Goal: Information Seeking & Learning: Learn about a topic

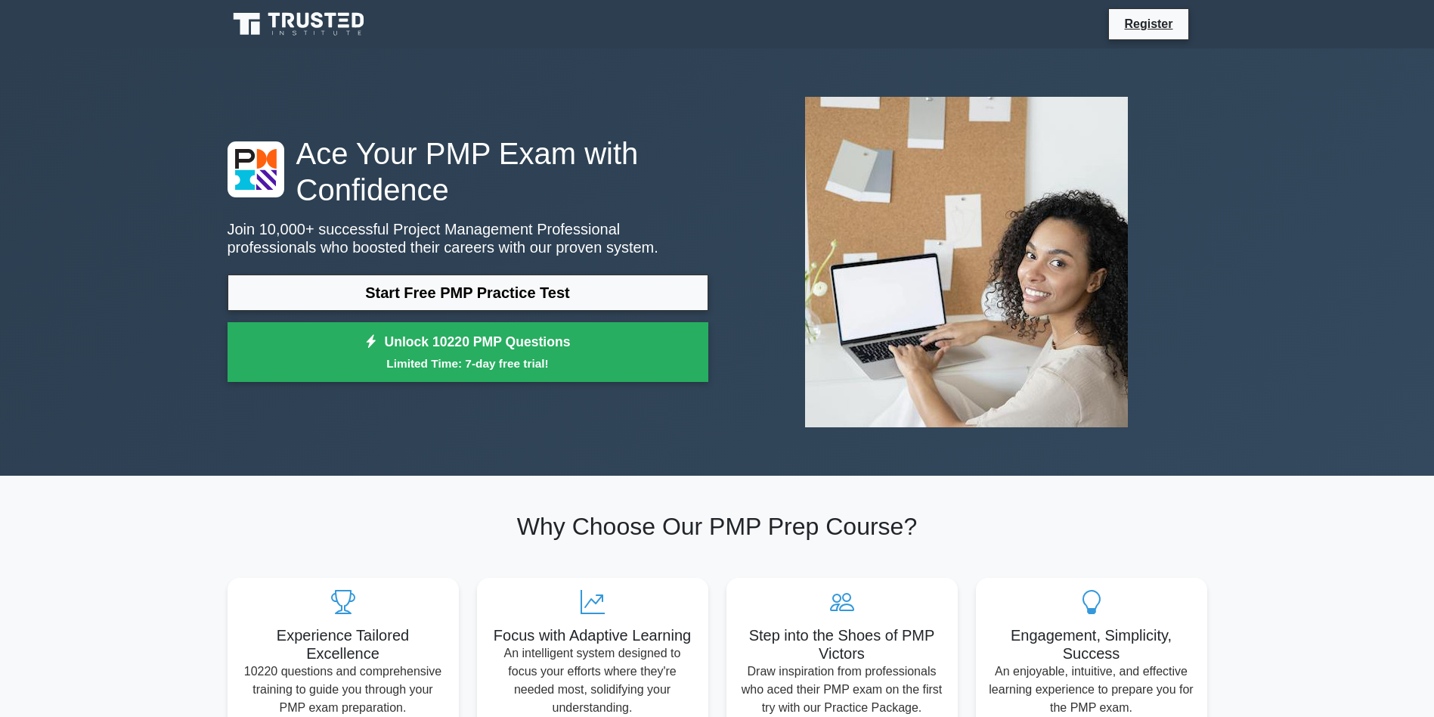
scroll to position [76, 0]
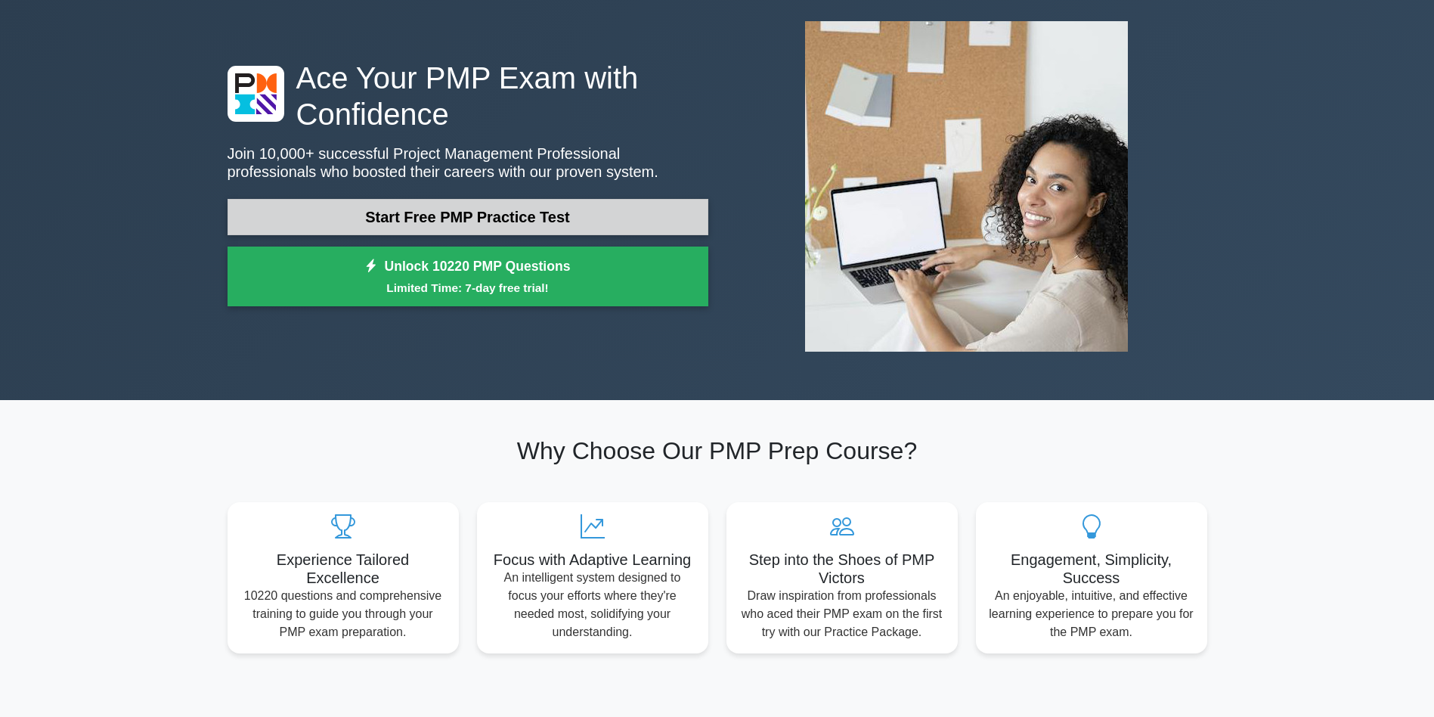
click at [592, 221] on link "Start Free PMP Practice Test" at bounding box center [468, 217] width 481 height 36
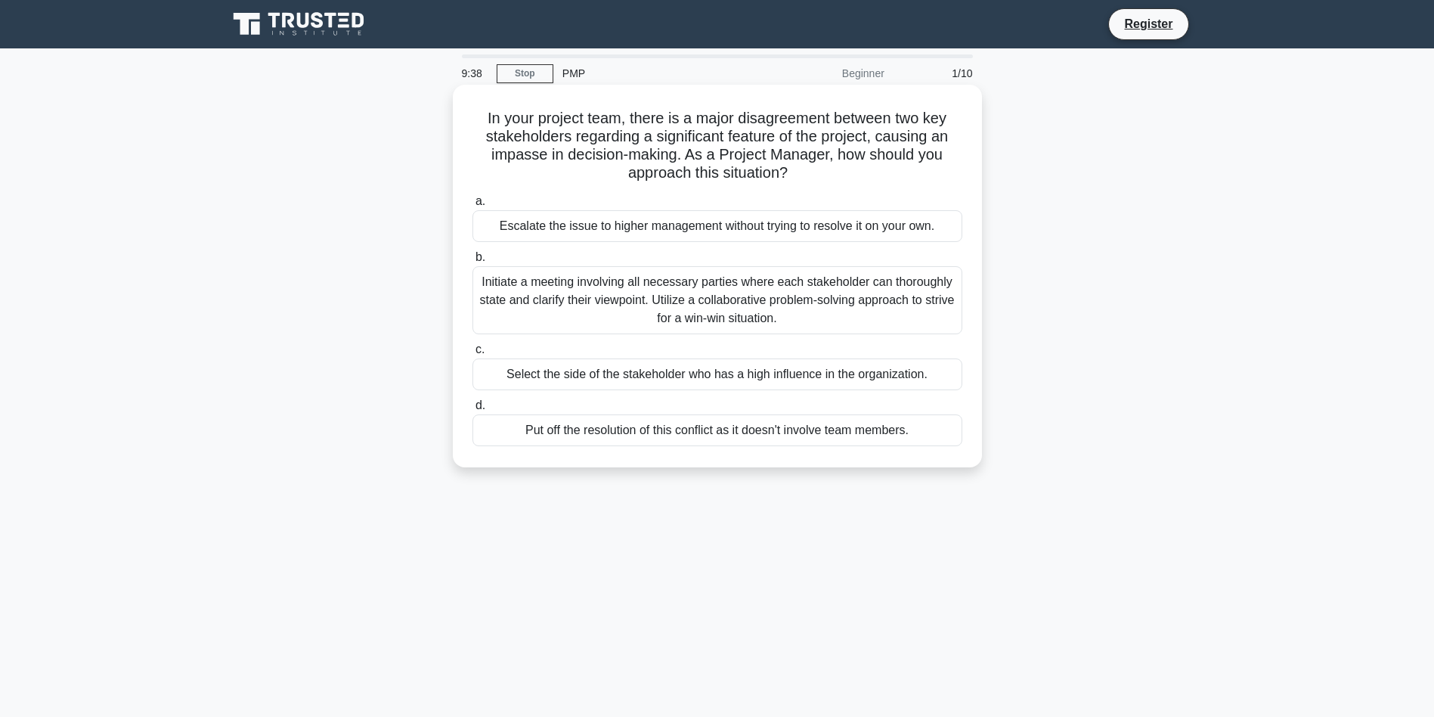
click at [733, 308] on div "Initiate a meeting involving all necessary parties where each stakeholder can t…" at bounding box center [718, 300] width 490 height 68
click at [473, 262] on input "b. Initiate a meeting involving all necessary parties where each stakeholder ca…" at bounding box center [473, 258] width 0 height 10
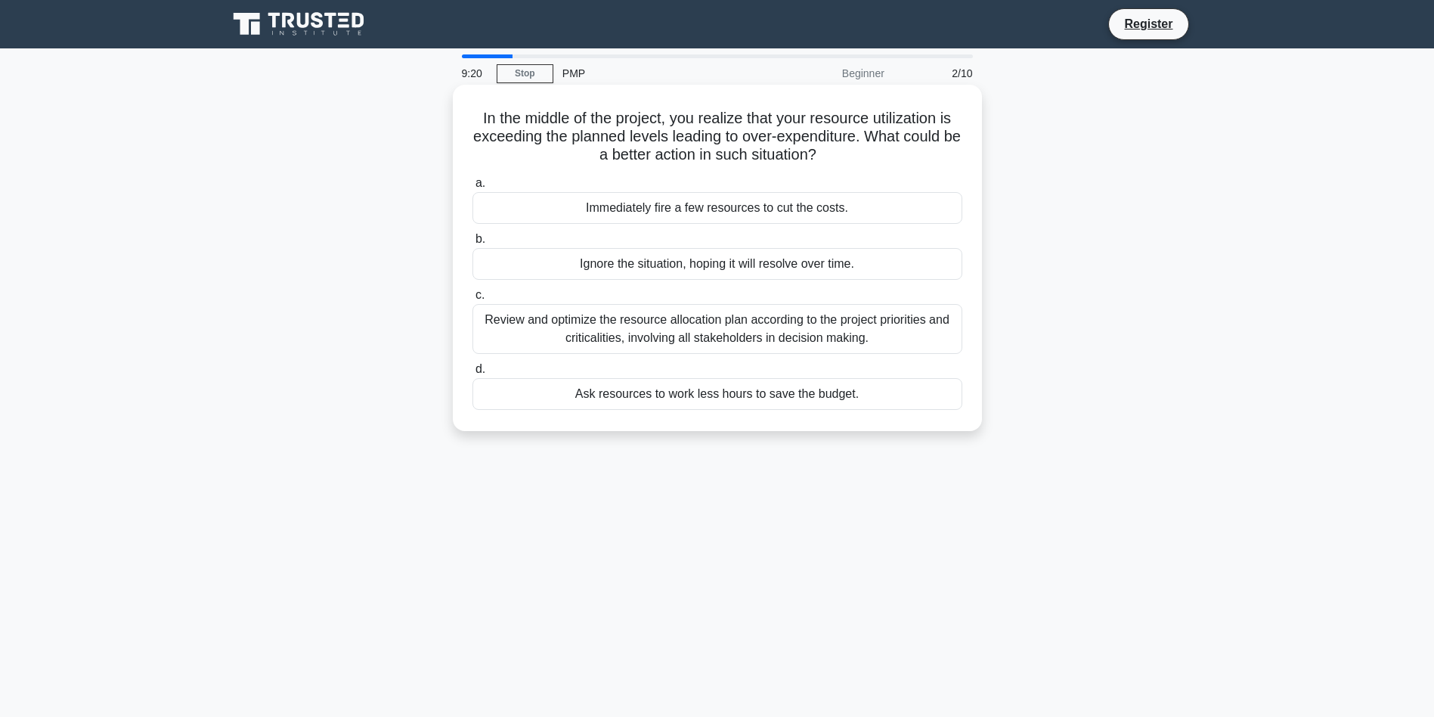
click at [894, 330] on div "Review and optimize the resource allocation plan according to the project prior…" at bounding box center [718, 329] width 490 height 50
click at [473, 300] on input "c. Review and optimize the resource allocation plan according to the project pr…" at bounding box center [473, 295] width 0 height 10
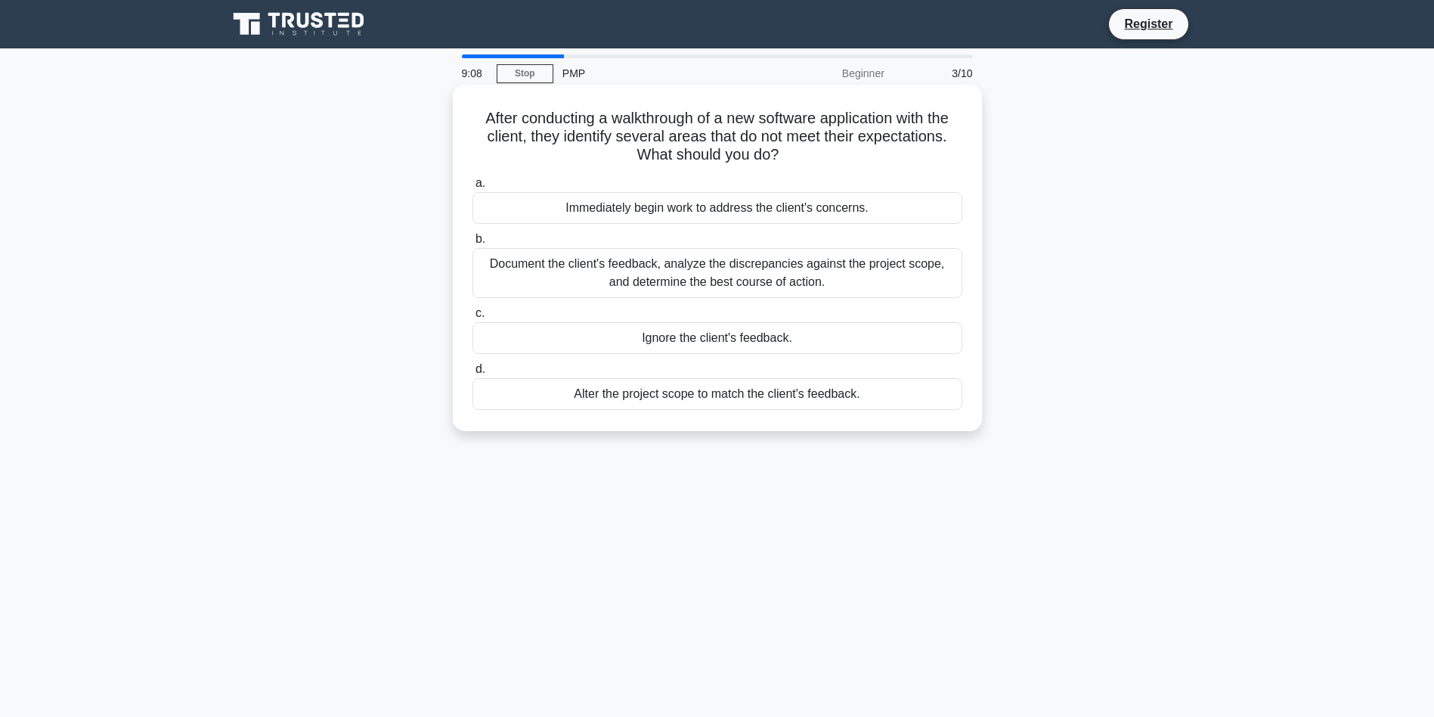
click at [871, 277] on div "Document the client's feedback, analyze the discrepancies against the project s…" at bounding box center [718, 273] width 490 height 50
click at [473, 244] on input "b. Document the client's feedback, analyze the discrepancies against the projec…" at bounding box center [473, 239] width 0 height 10
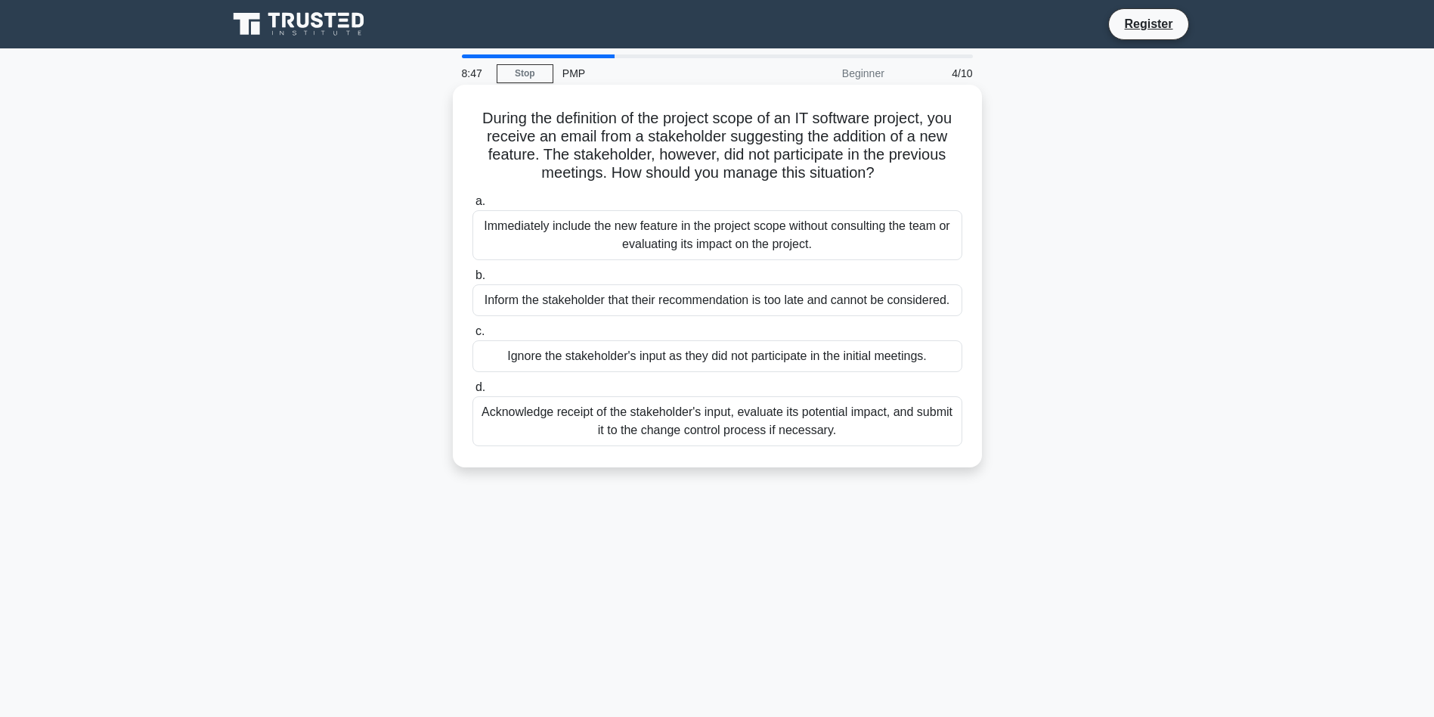
click at [866, 446] on div "Acknowledge receipt of the stakeholder's input, evaluate its potential impact, …" at bounding box center [718, 421] width 490 height 50
click at [473, 392] on input "d. Acknowledge receipt of the stakeholder's input, evaluate its potential impac…" at bounding box center [473, 388] width 0 height 10
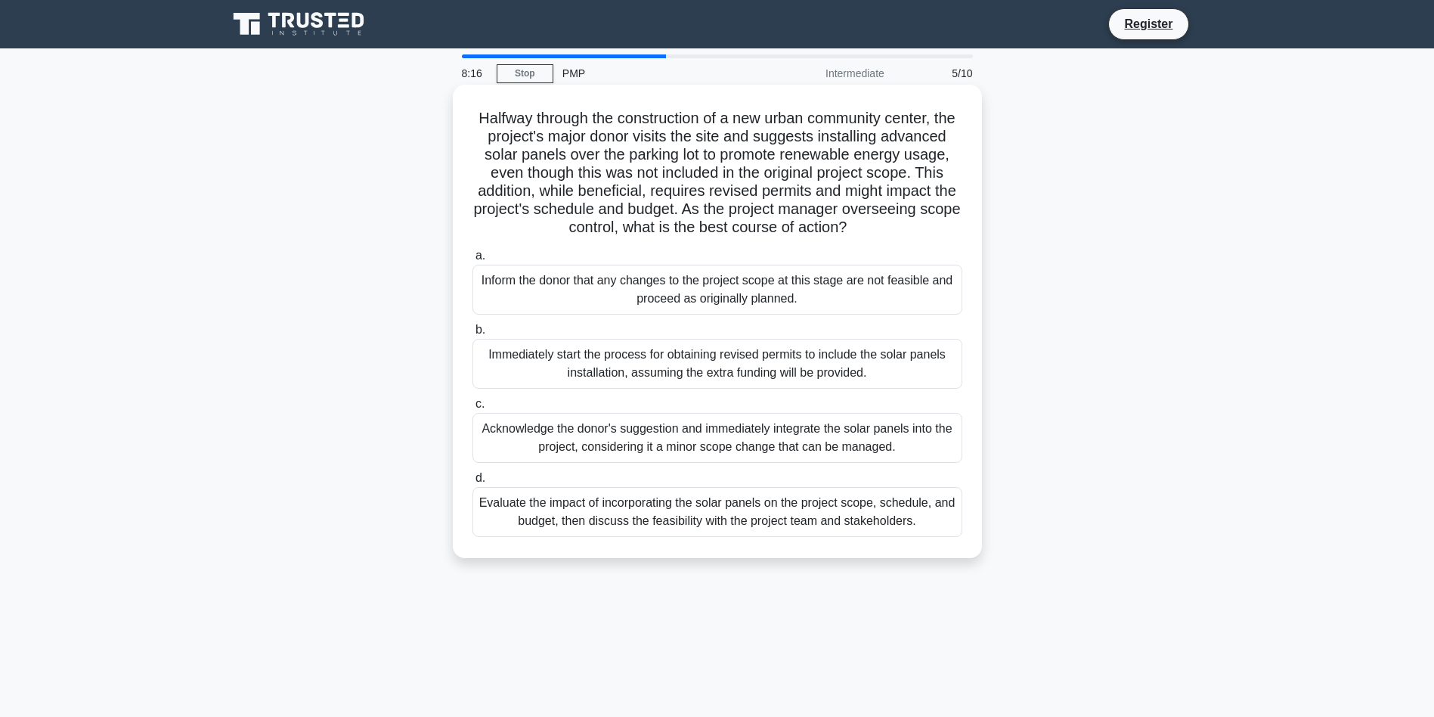
click at [943, 537] on div "Evaluate the impact of incorporating the solar panels on the project scope, sch…" at bounding box center [718, 512] width 490 height 50
click at [473, 483] on input "d. Evaluate the impact of incorporating the solar panels on the project scope, …" at bounding box center [473, 478] width 0 height 10
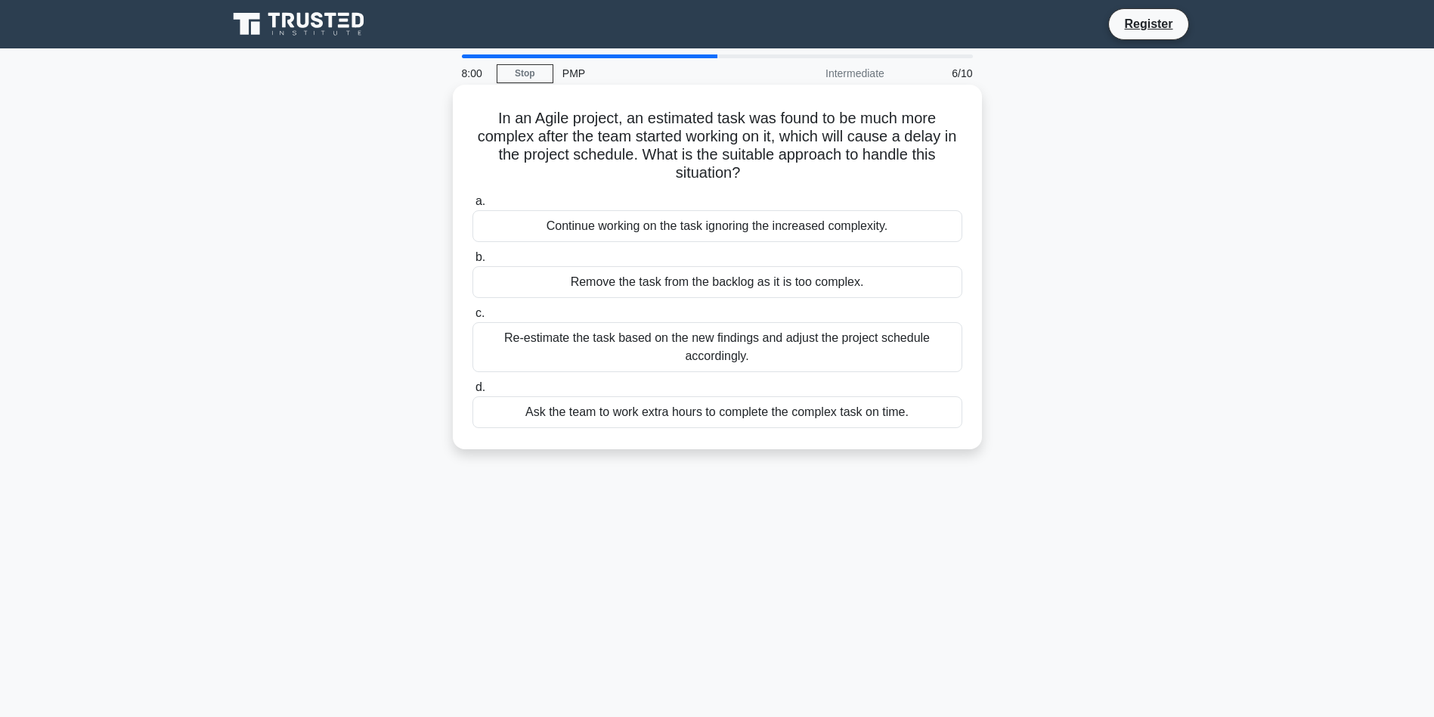
click at [882, 355] on div "Re-estimate the task based on the new findings and adjust the project schedule …" at bounding box center [718, 347] width 490 height 50
click at [473, 318] on input "c. Re-estimate the task based on the new findings and adjust the project schedu…" at bounding box center [473, 313] width 0 height 10
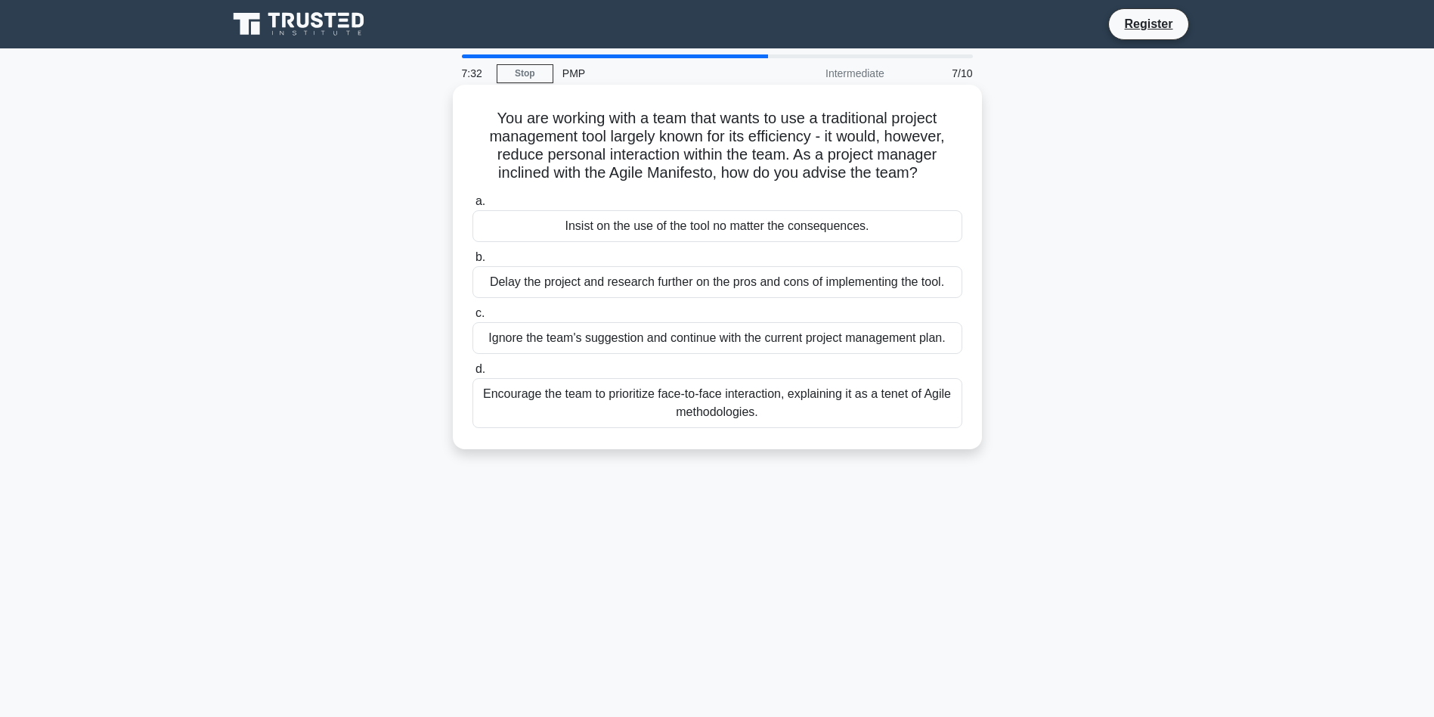
click at [823, 428] on div "Encourage the team to prioritize face-to-face interaction, explaining it as a t…" at bounding box center [718, 403] width 490 height 50
click at [473, 374] on input "d. Encourage the team to prioritize face-to-face interaction, explaining it as …" at bounding box center [473, 369] width 0 height 10
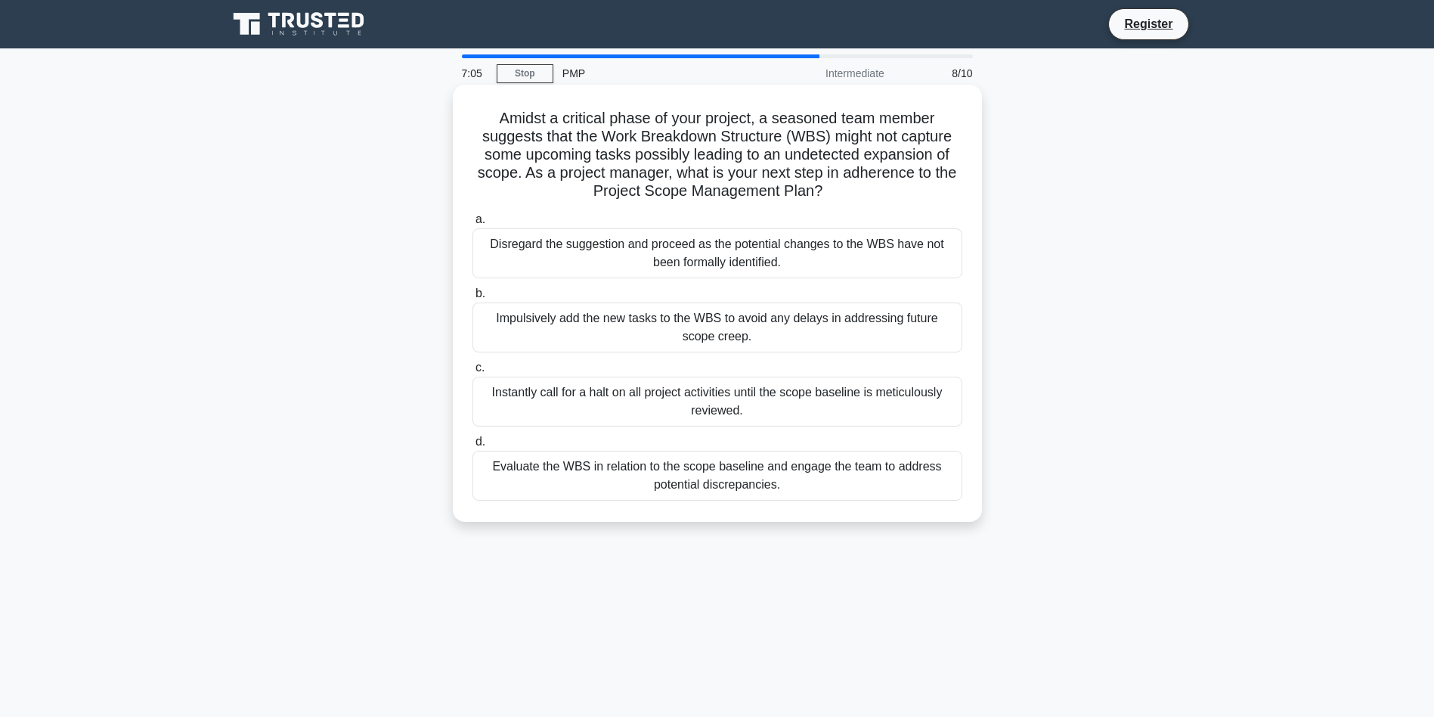
click at [846, 481] on div "Evaluate the WBS in relation to the scope baseline and engage the team to addre…" at bounding box center [718, 476] width 490 height 50
click at [473, 447] on input "d. Evaluate the WBS in relation to the scope baseline and engage the team to ad…" at bounding box center [473, 442] width 0 height 10
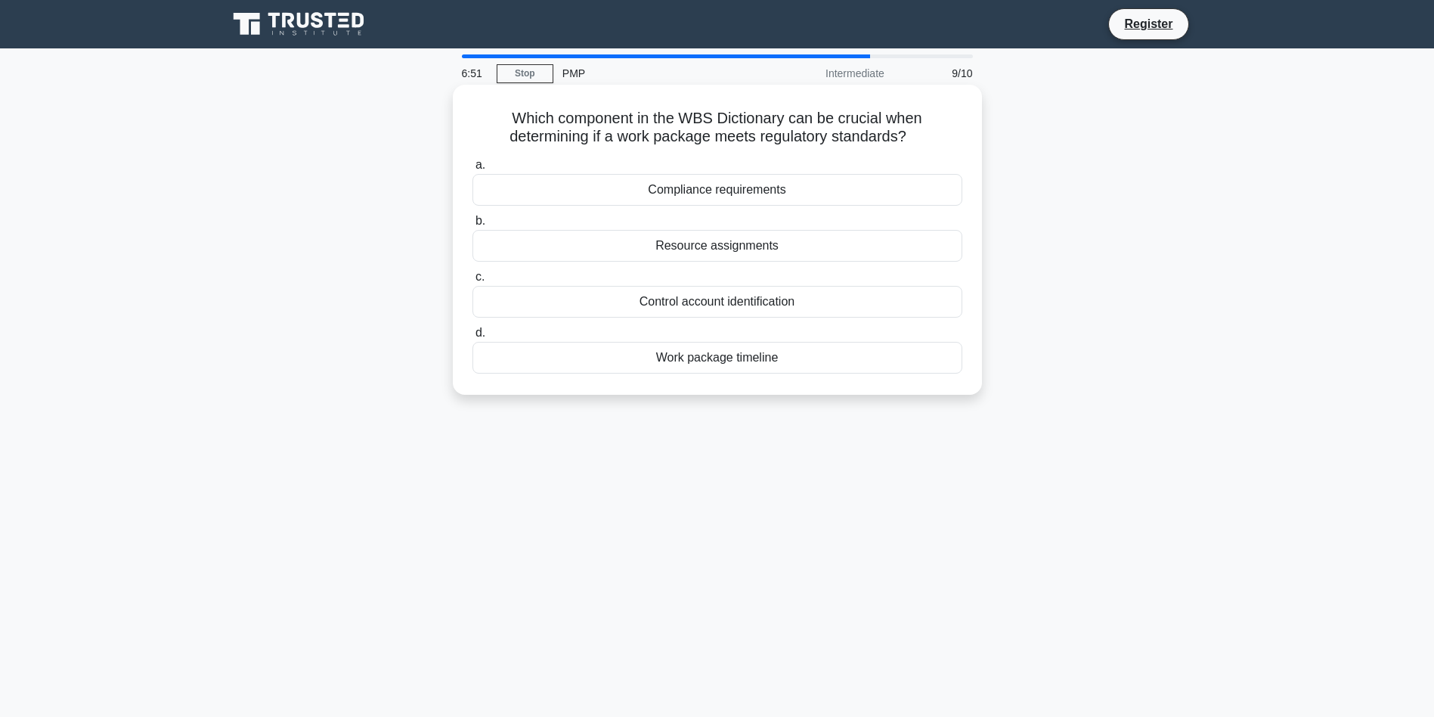
click at [841, 194] on div "Compliance requirements" at bounding box center [718, 190] width 490 height 32
click at [473, 170] on input "a. Compliance requirements" at bounding box center [473, 165] width 0 height 10
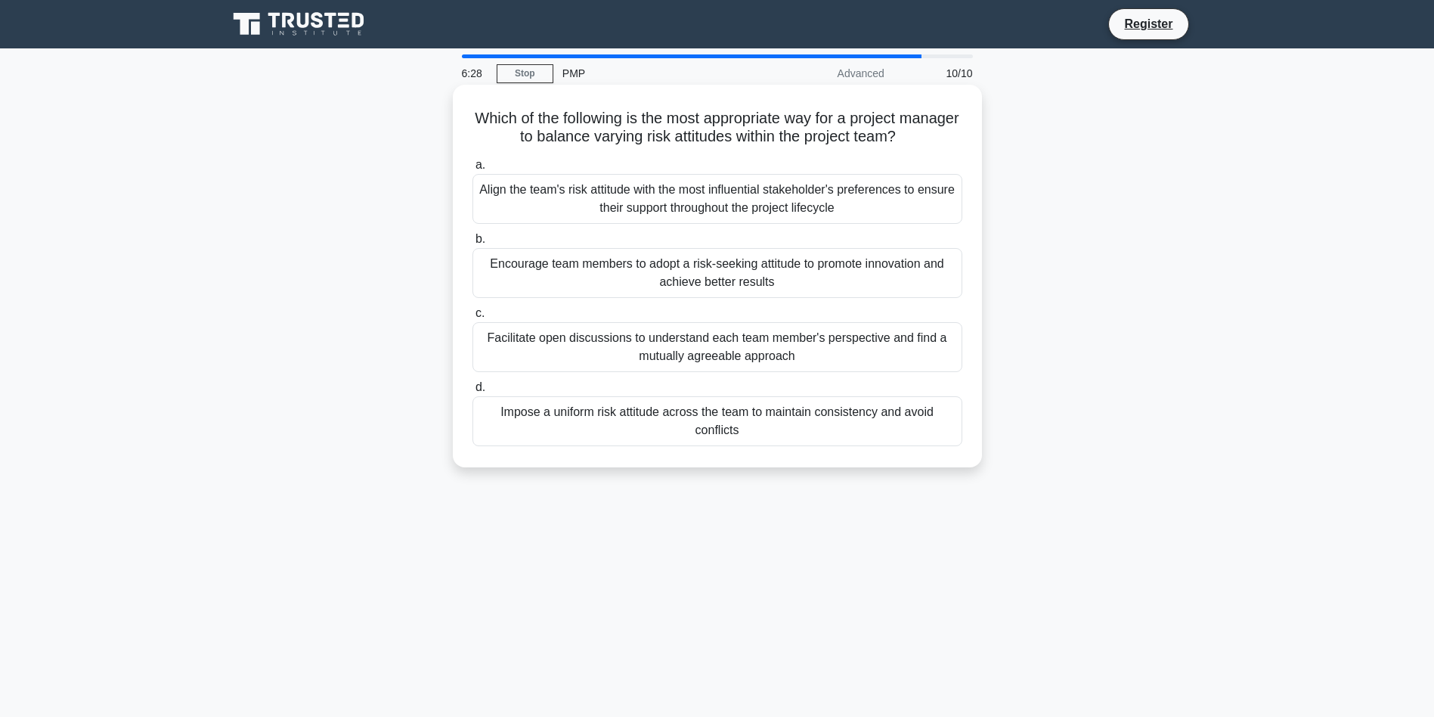
click at [881, 364] on div "Facilitate open discussions to understand each team member's perspective and fi…" at bounding box center [718, 347] width 490 height 50
click at [473, 318] on input "c. Facilitate open discussions to understand each team member's perspective and…" at bounding box center [473, 313] width 0 height 10
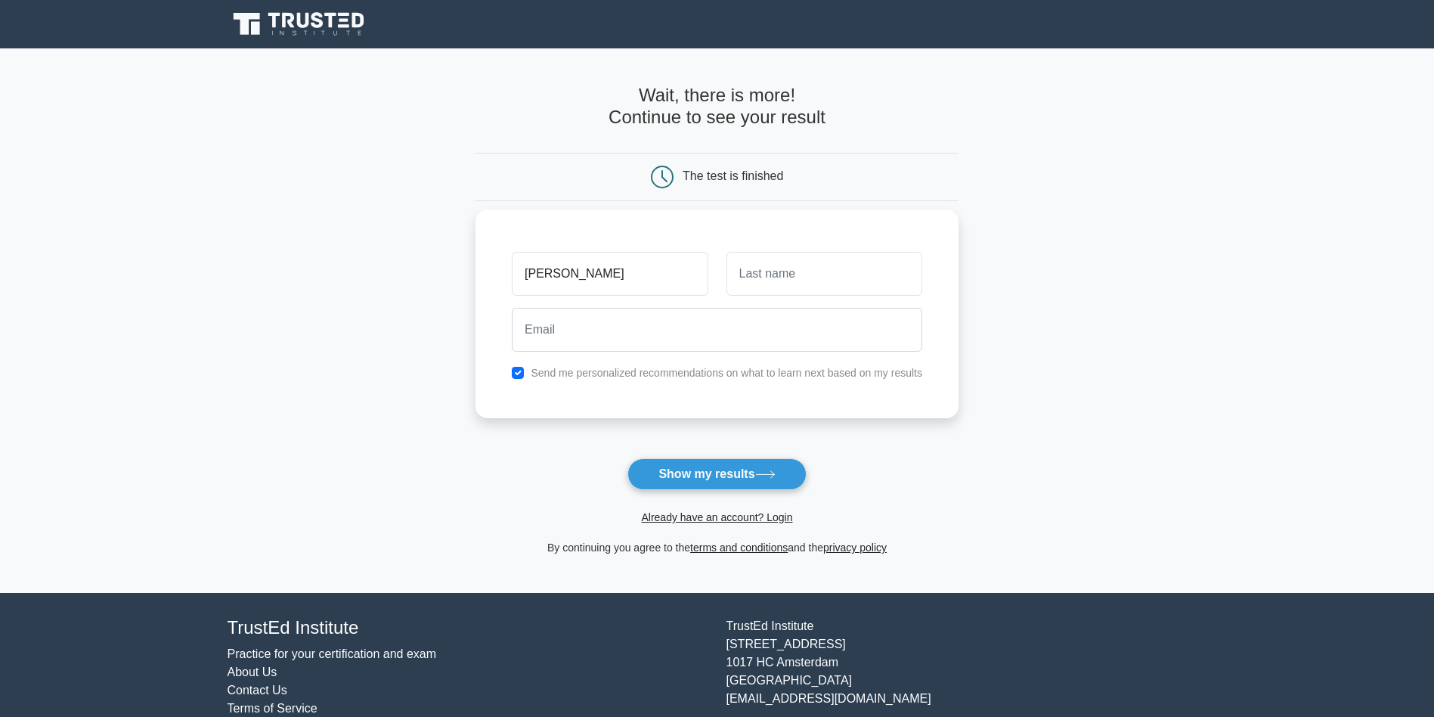
type input "curtis"
type input "brickwood"
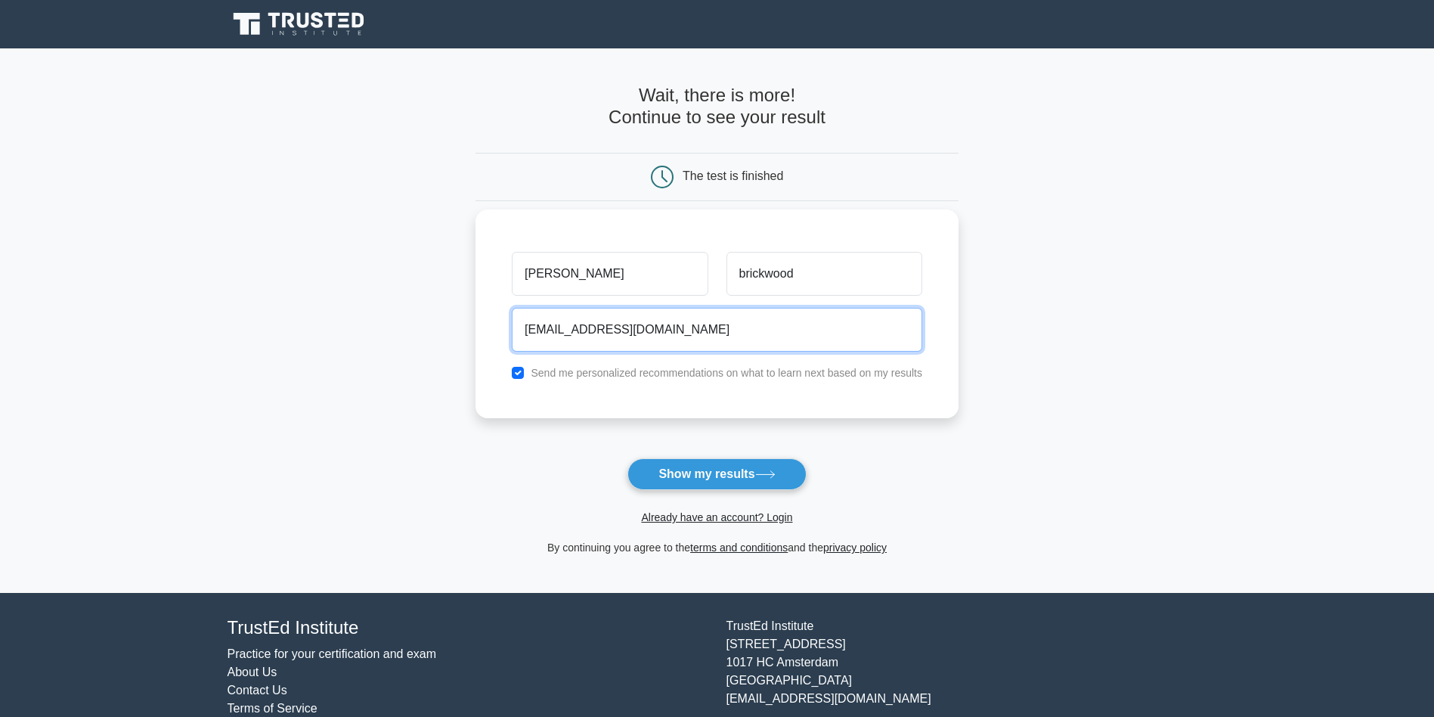
type input "cbrick110@gmail.com"
click at [512, 372] on input "checkbox" at bounding box center [518, 373] width 12 height 12
checkbox input "false"
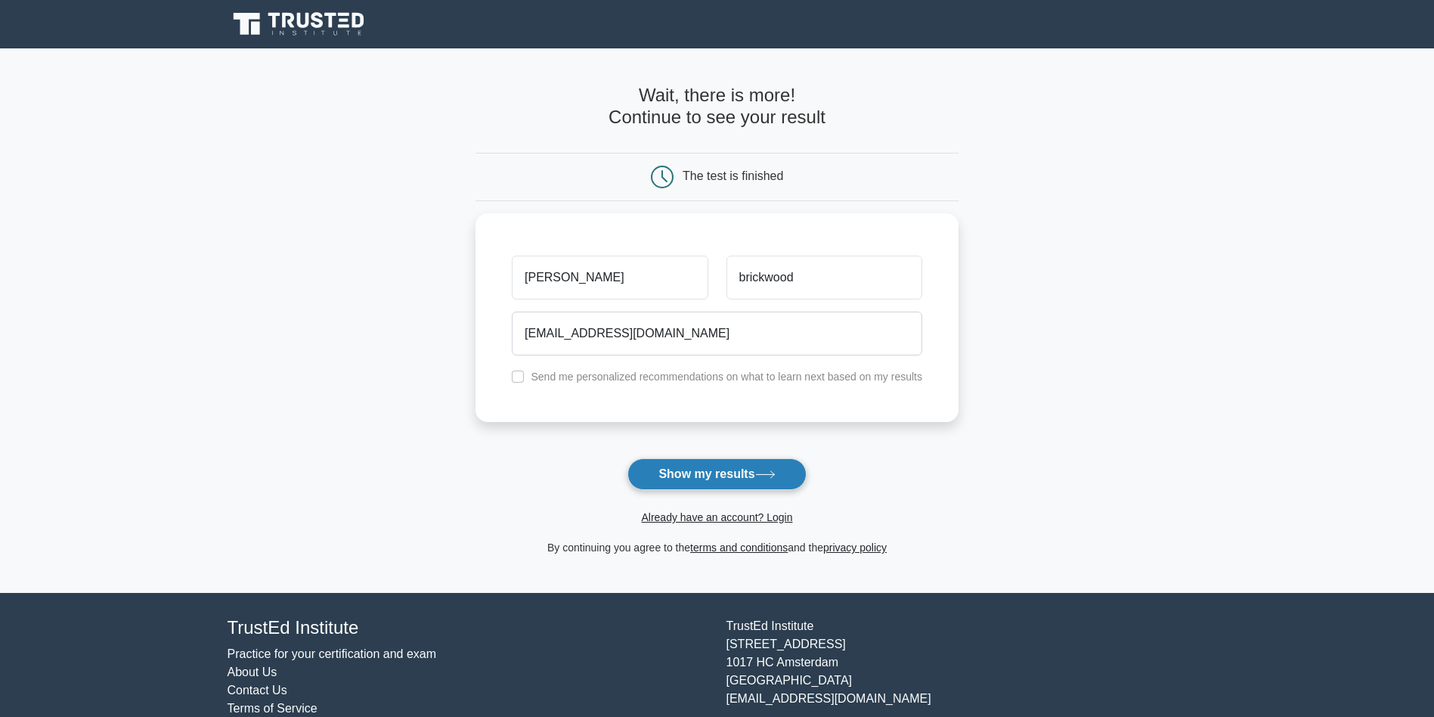
click at [742, 469] on button "Show my results" at bounding box center [716, 474] width 178 height 32
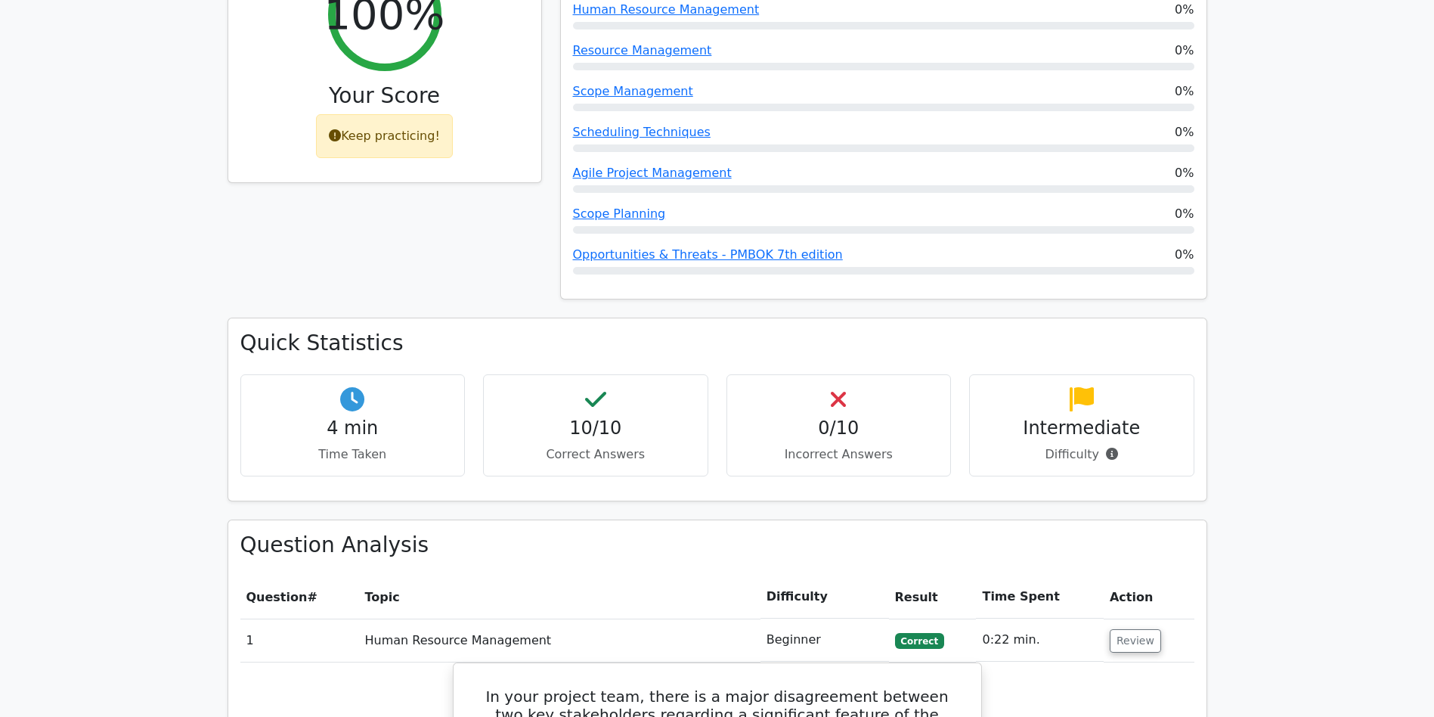
scroll to position [491, 0]
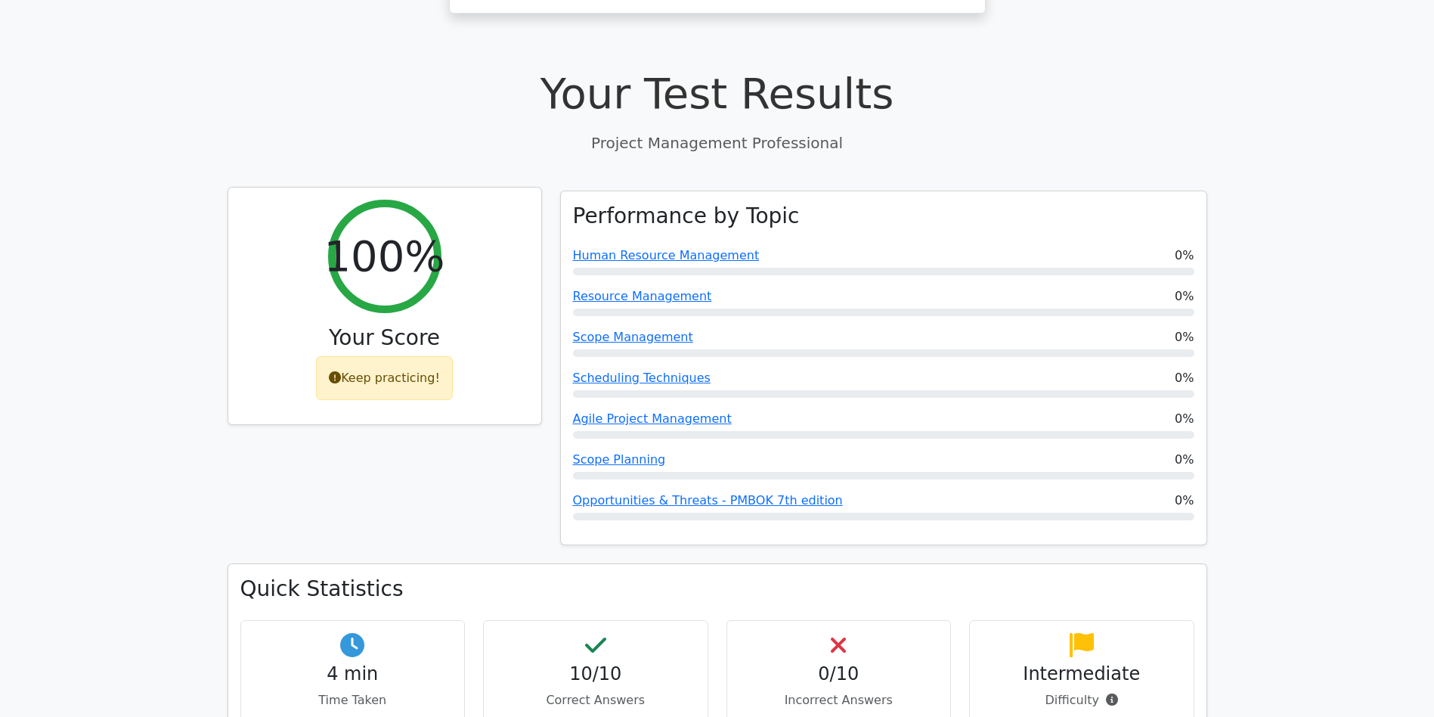
click at [345, 380] on div "Keep practicing!" at bounding box center [384, 378] width 137 height 44
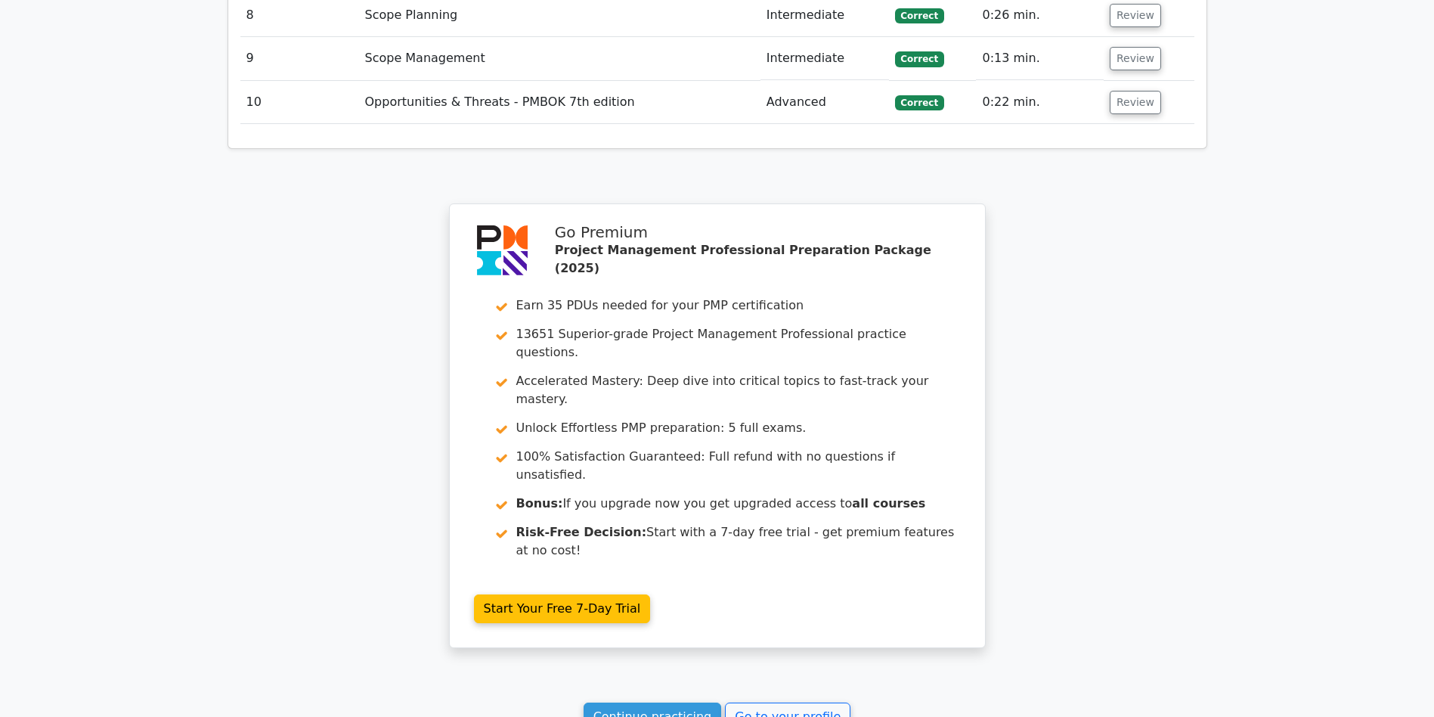
scroll to position [2700, 0]
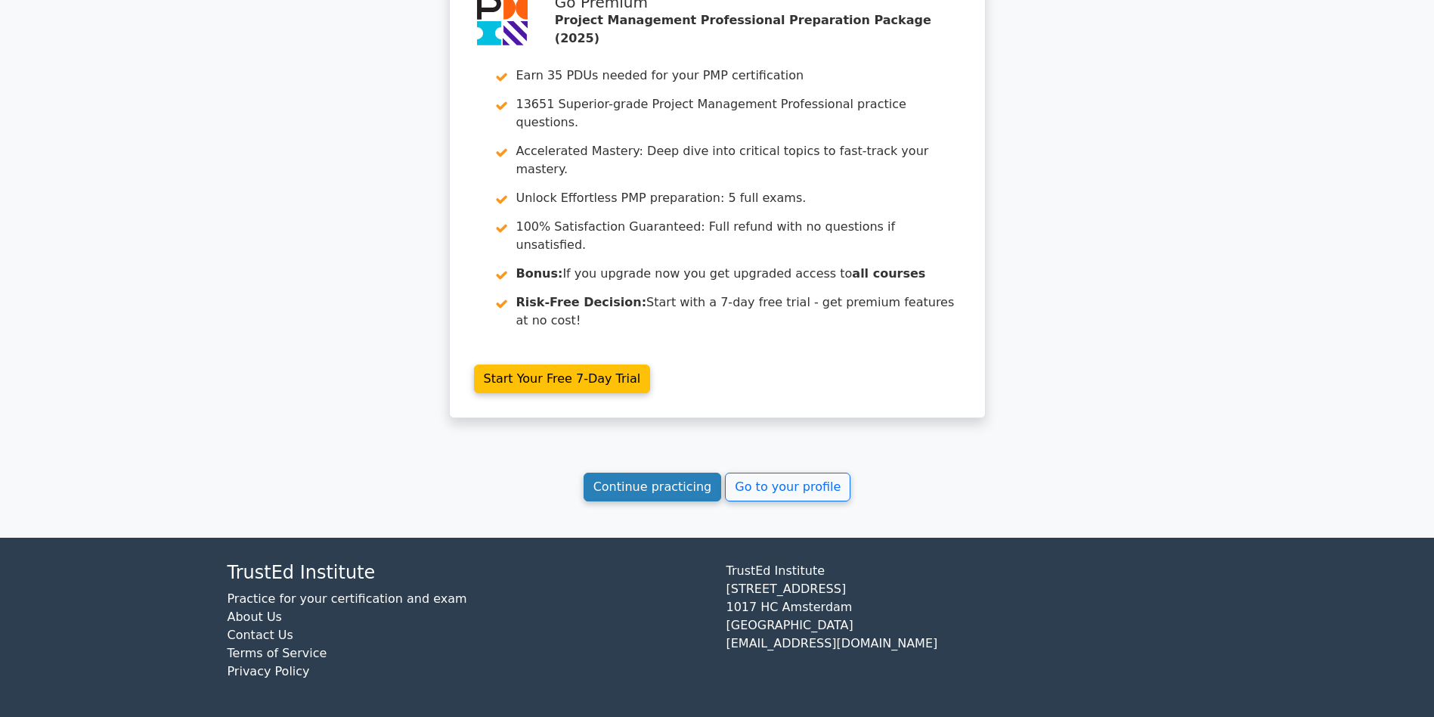
click at [626, 491] on link "Continue practicing" at bounding box center [653, 487] width 138 height 29
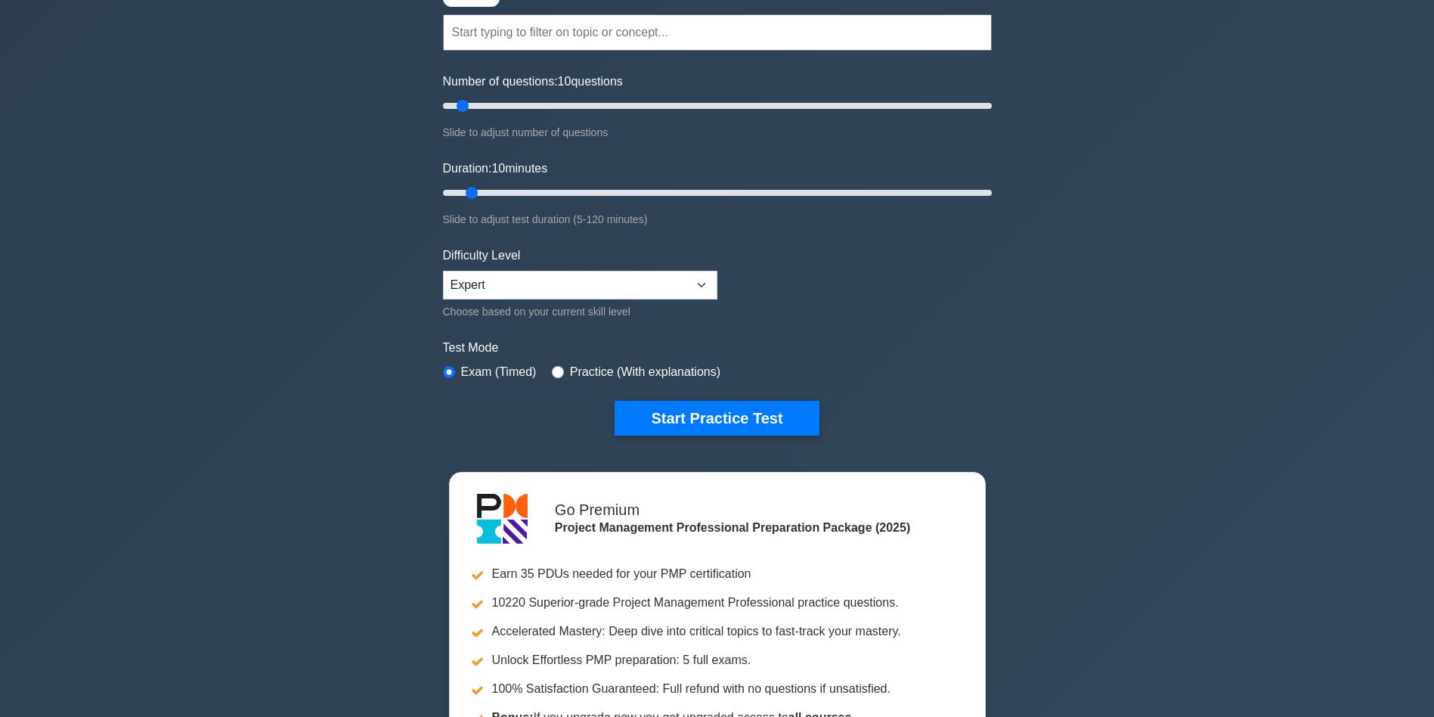
scroll to position [51, 0]
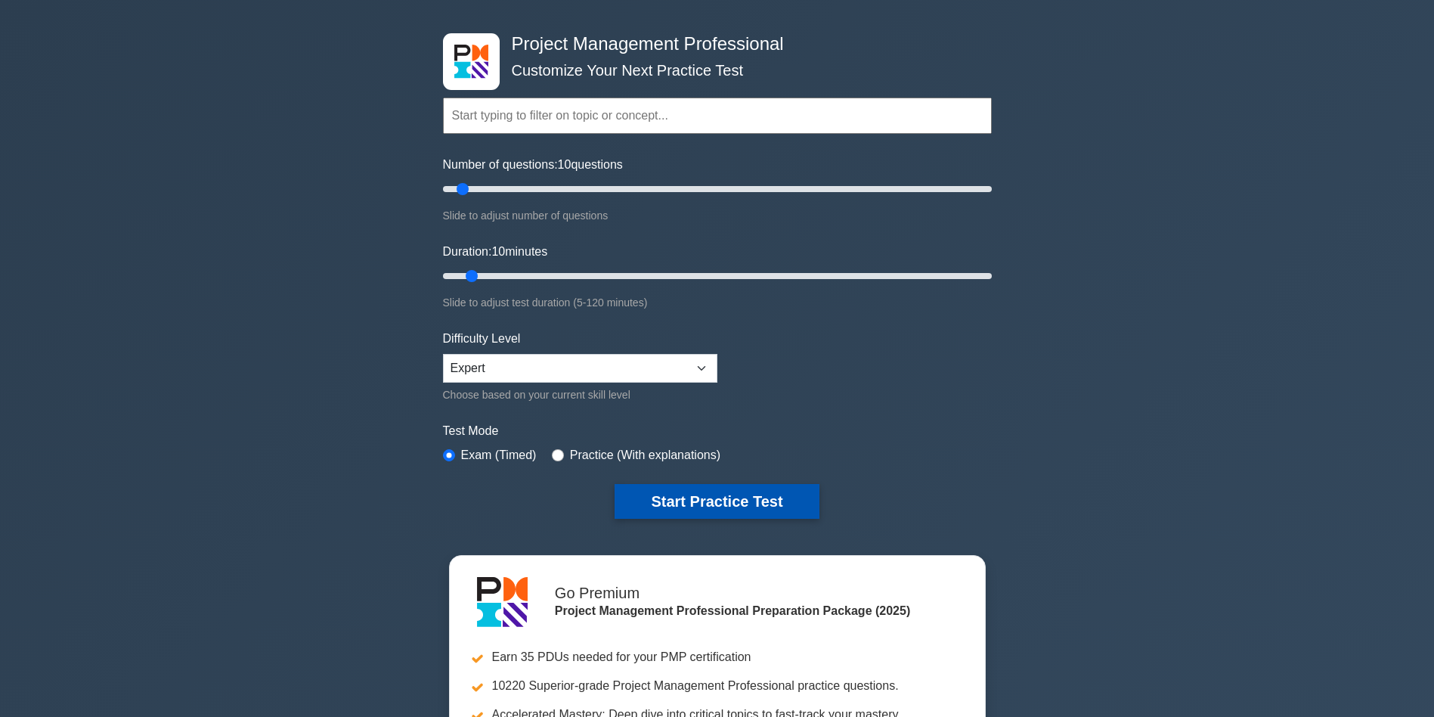
click at [735, 509] on button "Start Practice Test" at bounding box center [717, 501] width 204 height 35
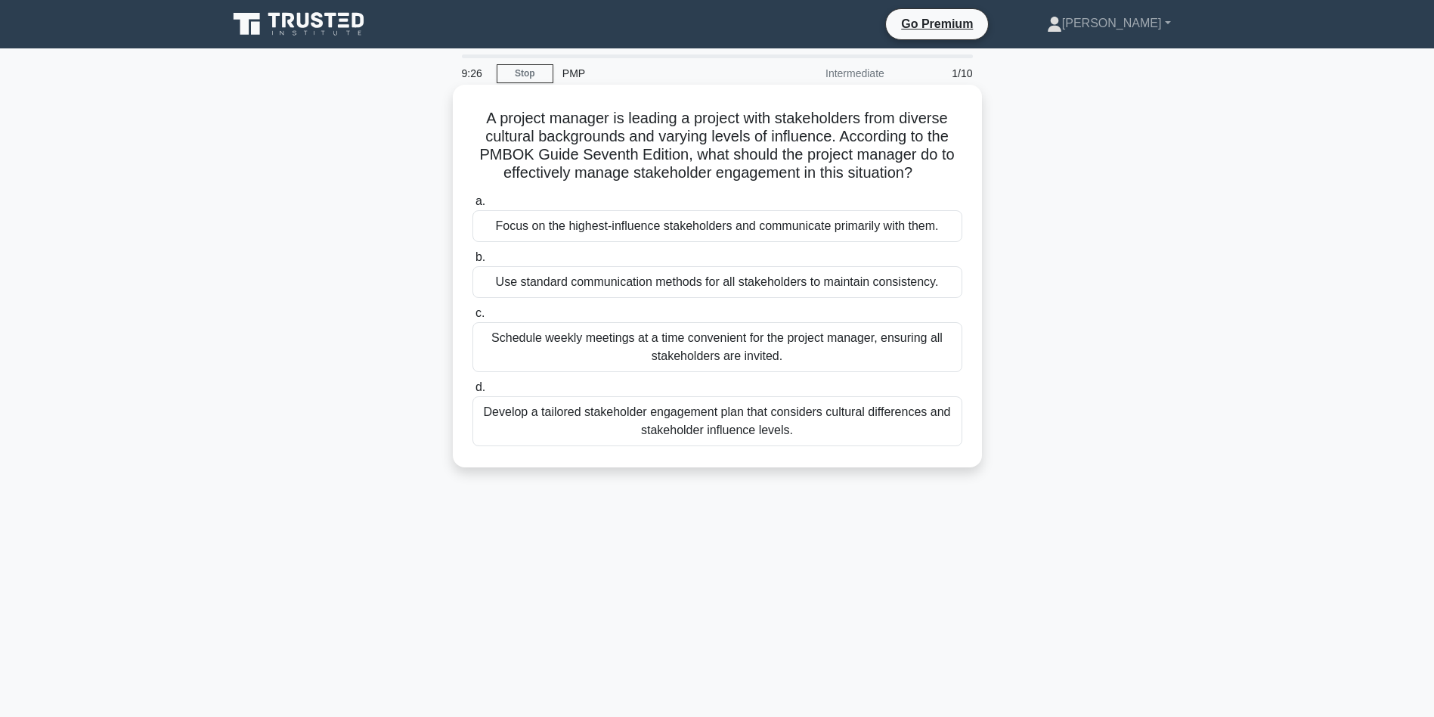
click at [807, 446] on div "Develop a tailored stakeholder engagement plan that considers cultural differen…" at bounding box center [718, 421] width 490 height 50
click at [473, 392] on input "d. Develop a tailored stakeholder engagement plan that considers cultural diffe…" at bounding box center [473, 388] width 0 height 10
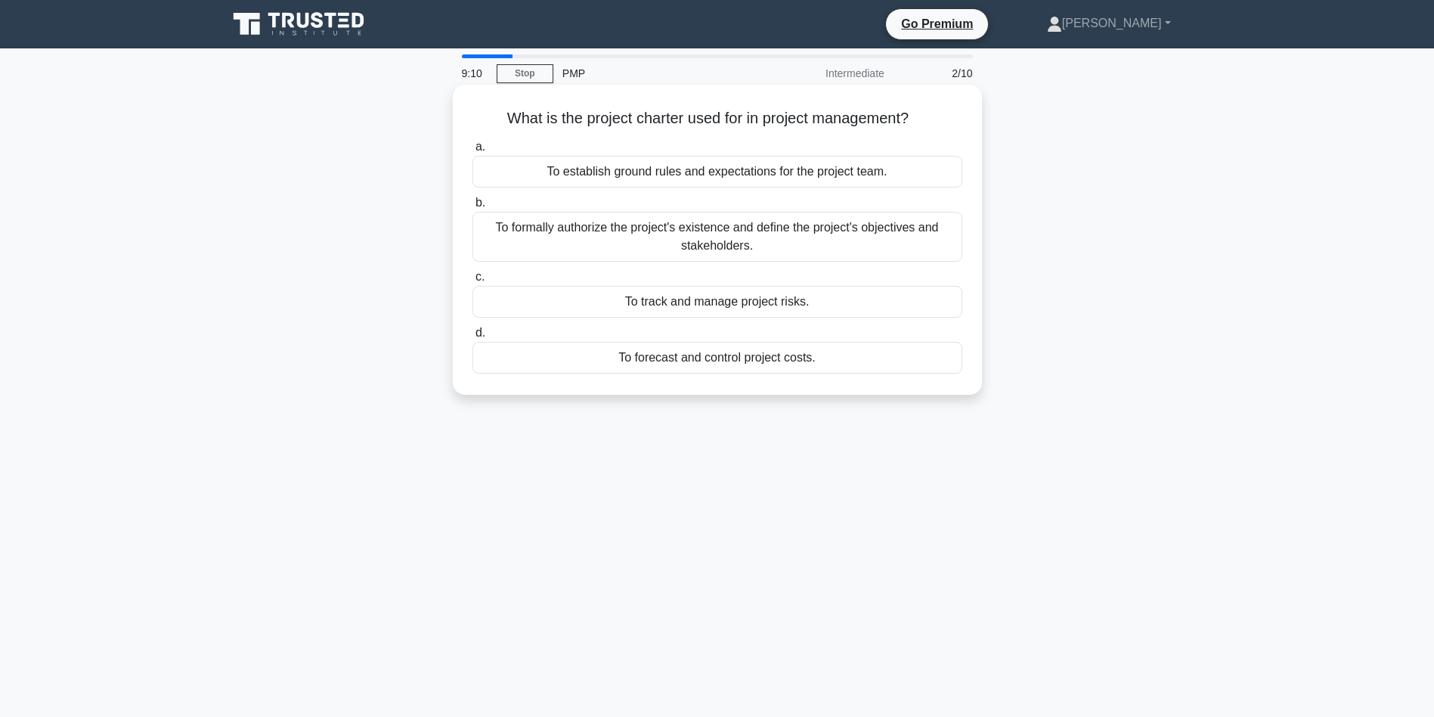
click at [799, 240] on div "To formally authorize the project's existence and define the project's objectiv…" at bounding box center [718, 237] width 490 height 50
click at [473, 208] on input "b. To formally authorize the project's existence and define the project's objec…" at bounding box center [473, 203] width 0 height 10
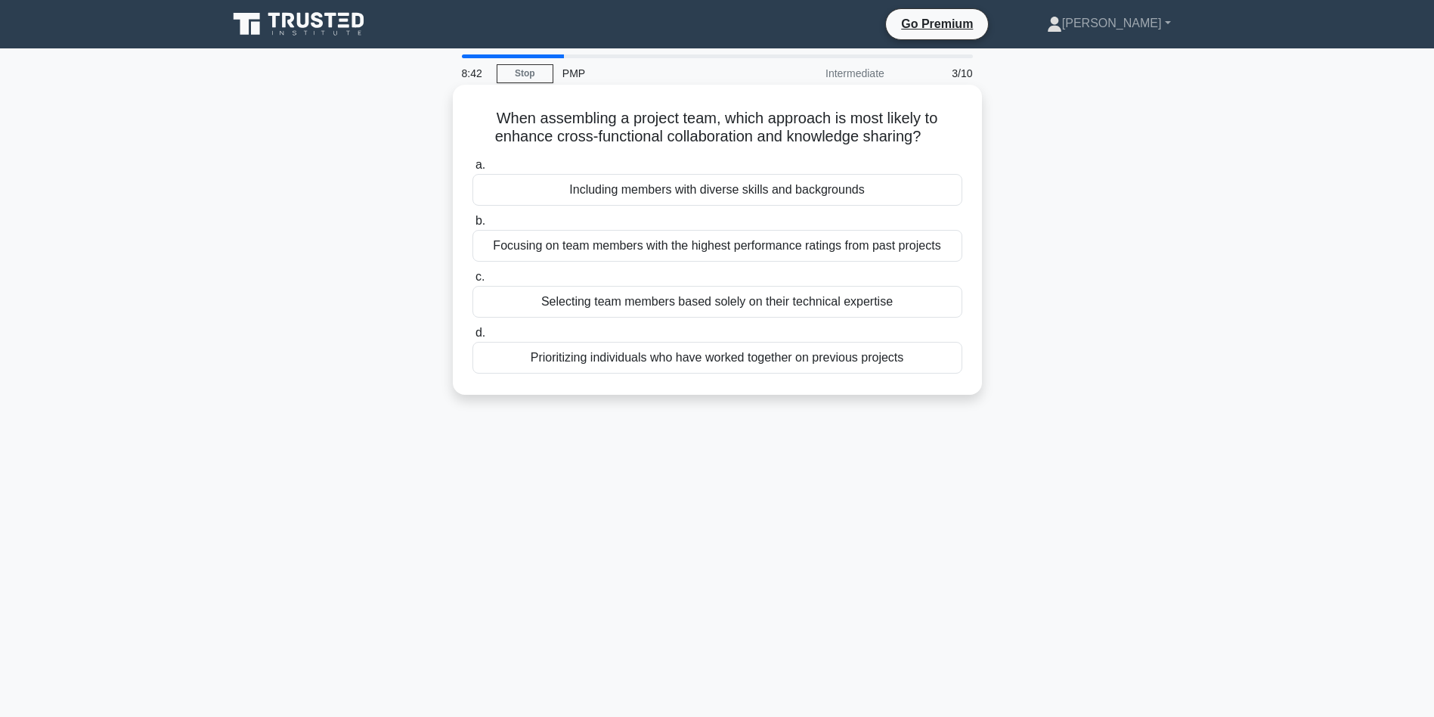
click at [739, 186] on div "Including members with diverse skills and backgrounds" at bounding box center [718, 190] width 490 height 32
click at [473, 170] on input "a. Including members with diverse skills and backgrounds" at bounding box center [473, 165] width 0 height 10
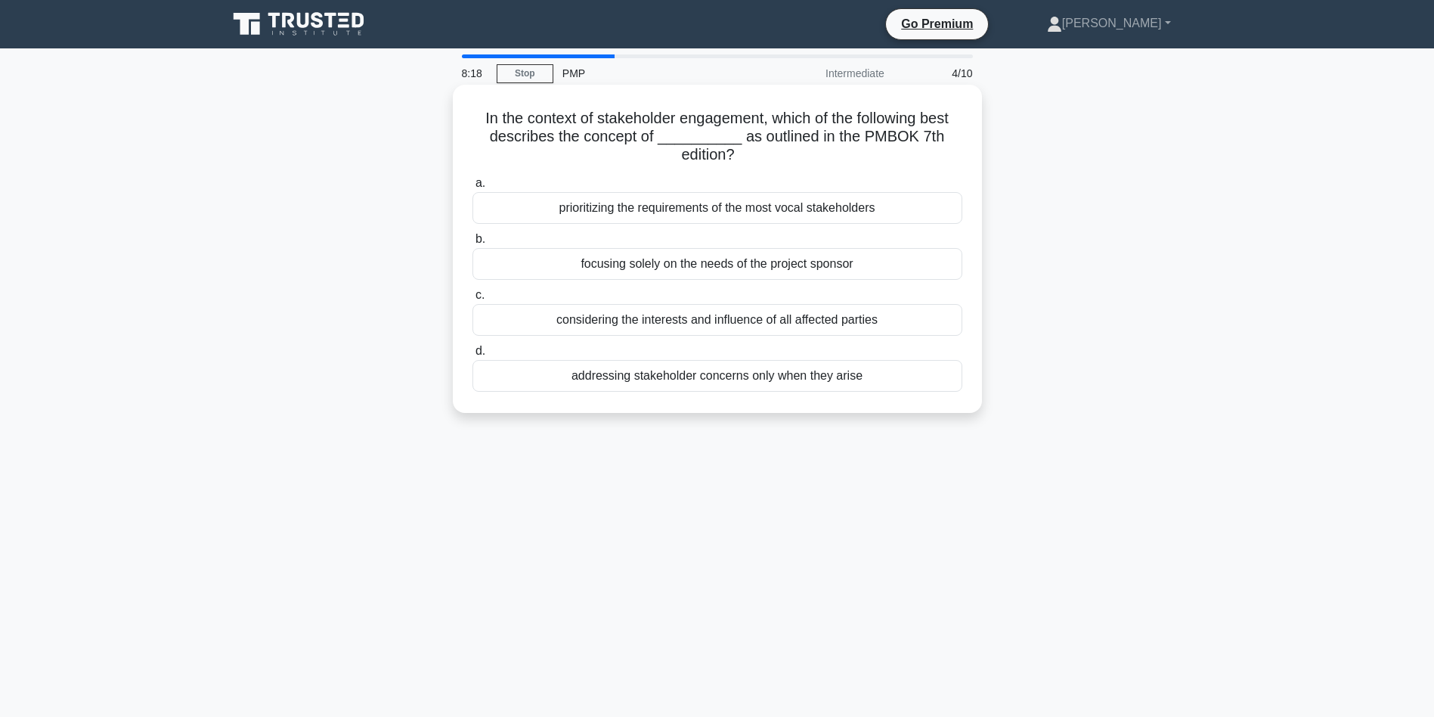
click at [694, 324] on div "considering the interests and influence of all affected parties" at bounding box center [718, 320] width 490 height 32
click at [473, 300] on input "c. considering the interests and influence of all affected parties" at bounding box center [473, 295] width 0 height 10
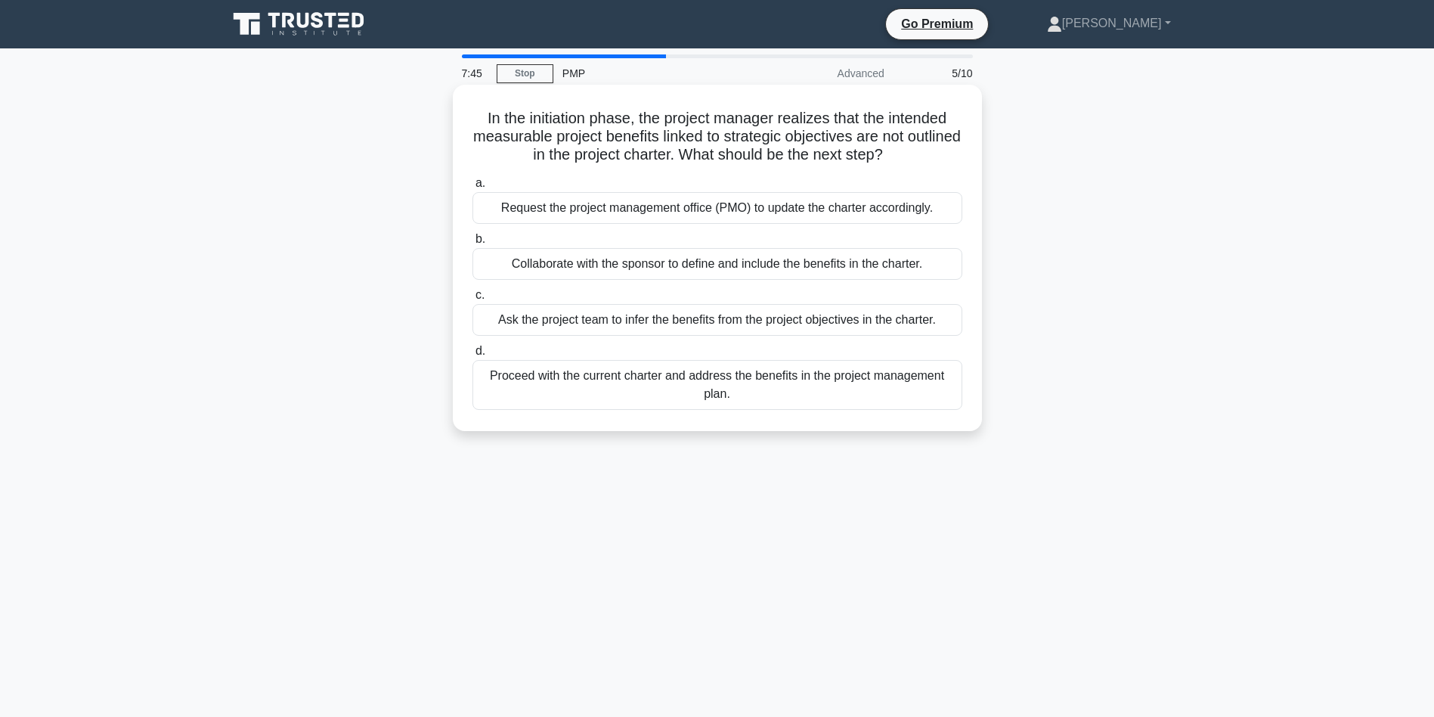
click at [671, 280] on div "Collaborate with the sponsor to define and include the benefits in the charter." at bounding box center [718, 264] width 490 height 32
click at [473, 244] on input "b. Collaborate with the sponsor to define and include the benefits in the chart…" at bounding box center [473, 239] width 0 height 10
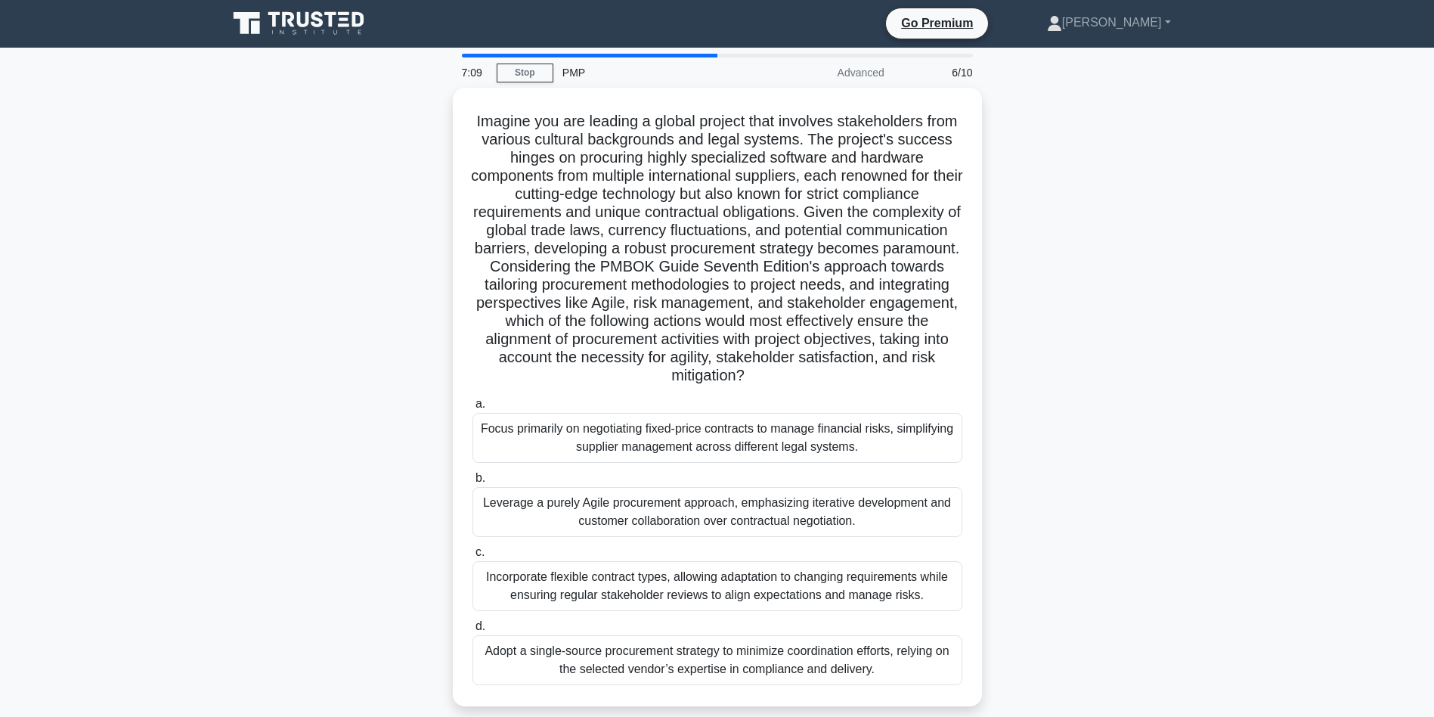
scroll to position [76, 0]
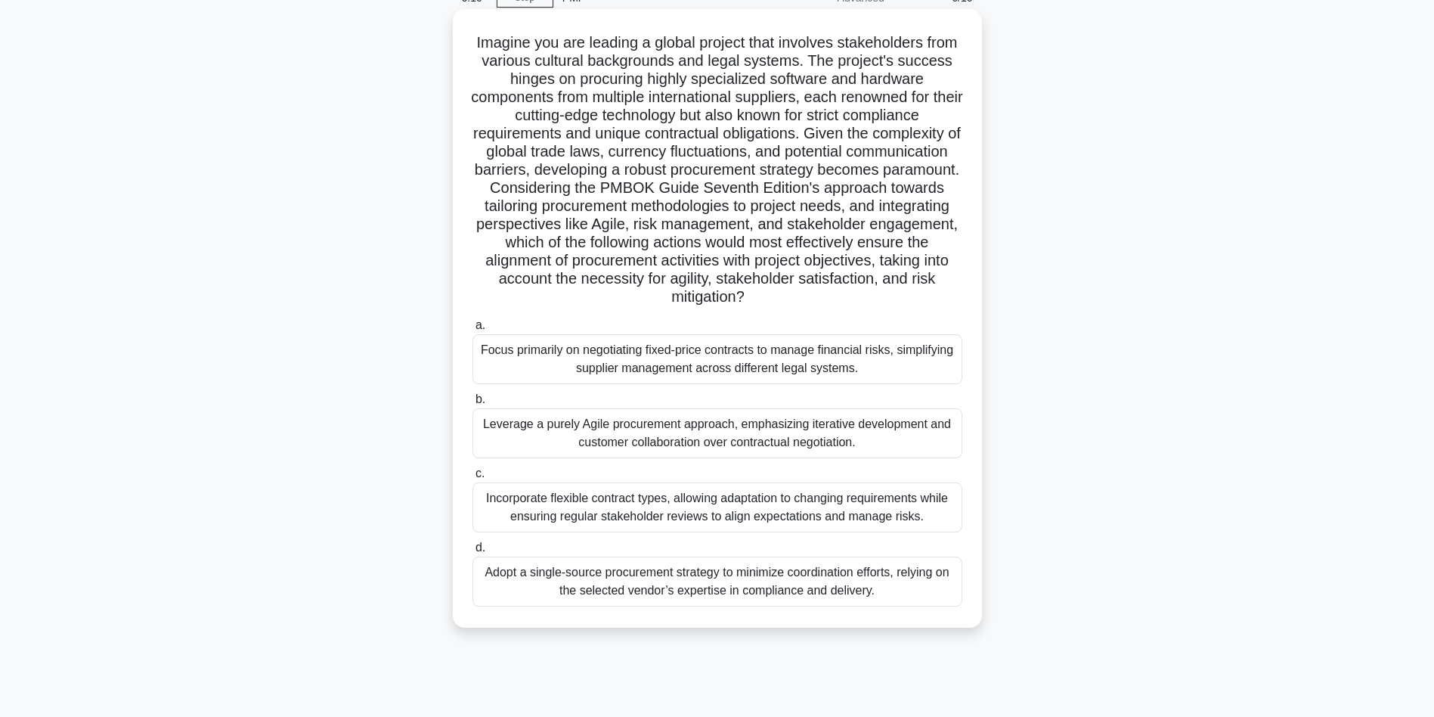
click at [517, 515] on div "Incorporate flexible contract types, allowing adaptation to changing requiremen…" at bounding box center [718, 507] width 490 height 50
click at [473, 479] on input "c. Incorporate flexible contract types, allowing adaptation to changing require…" at bounding box center [473, 474] width 0 height 10
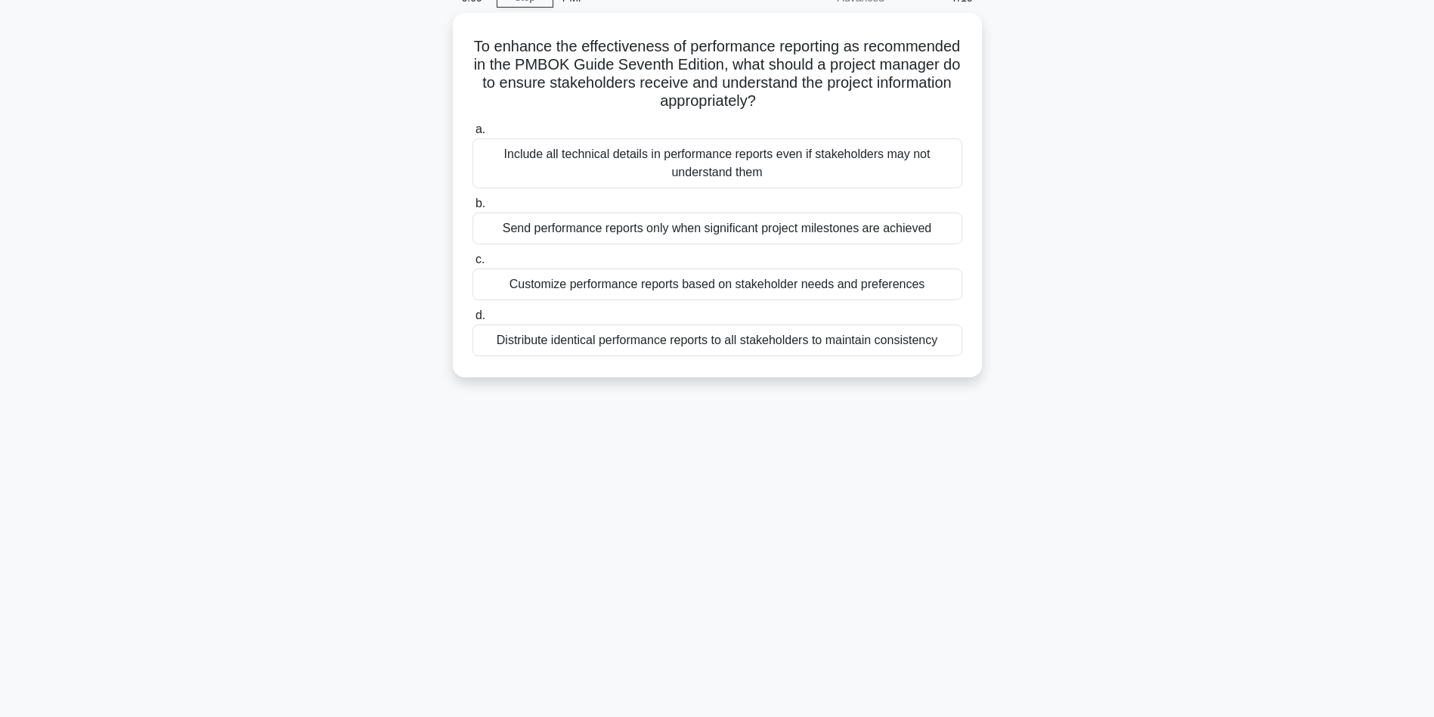
scroll to position [0, 0]
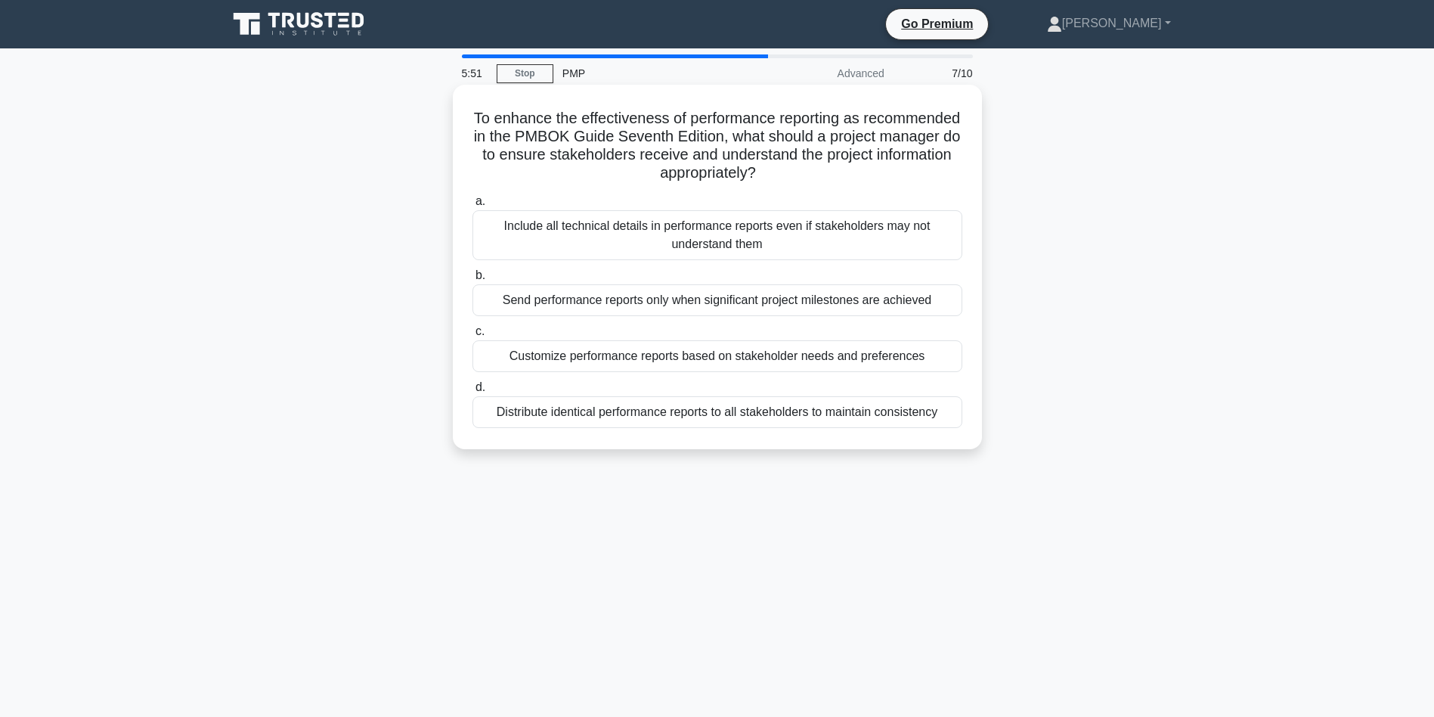
click at [756, 358] on div "Customize performance reports based on stakeholder needs and preferences" at bounding box center [718, 356] width 490 height 32
click at [473, 336] on input "c. Customize performance reports based on stakeholder needs and preferences" at bounding box center [473, 332] width 0 height 10
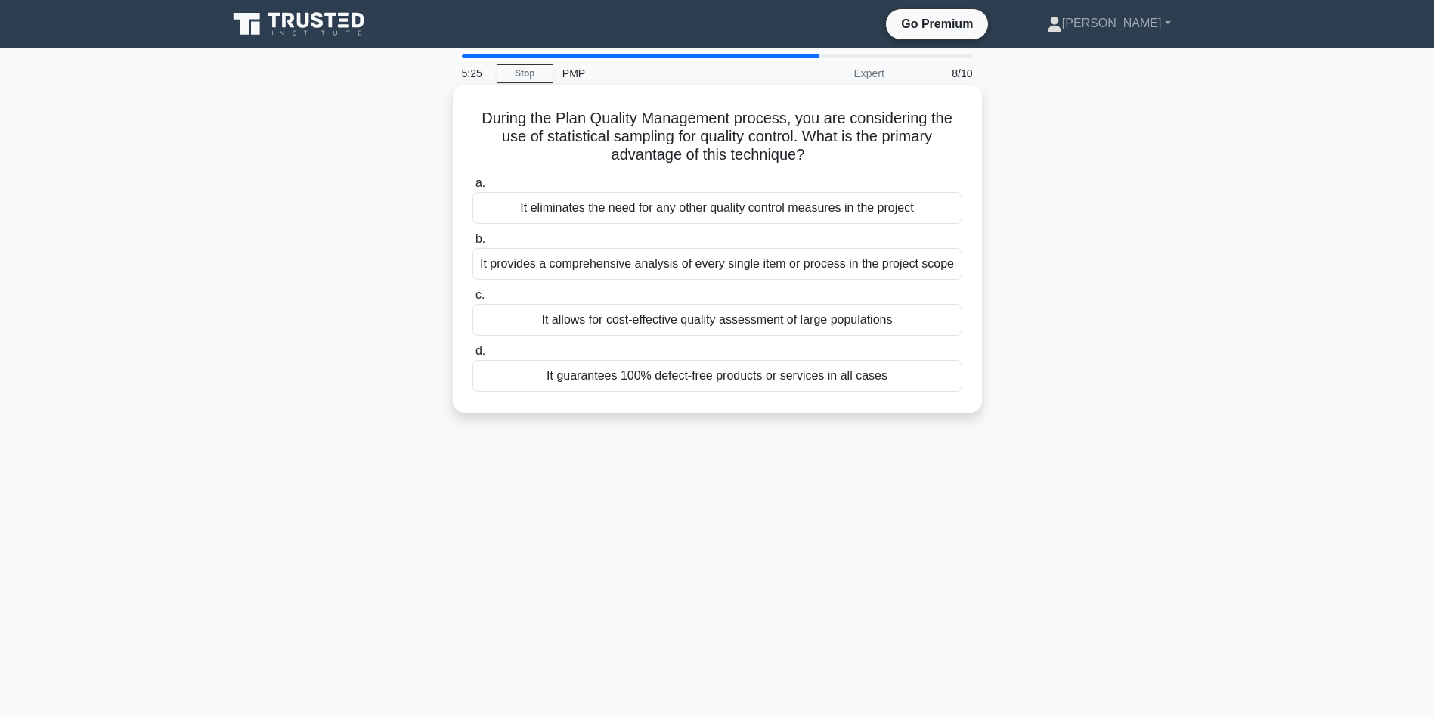
click at [700, 336] on div "It allows for cost-effective quality assessment of large populations" at bounding box center [718, 320] width 490 height 32
click at [473, 300] on input "c. It allows for cost-effective quality assessment of large populations" at bounding box center [473, 295] width 0 height 10
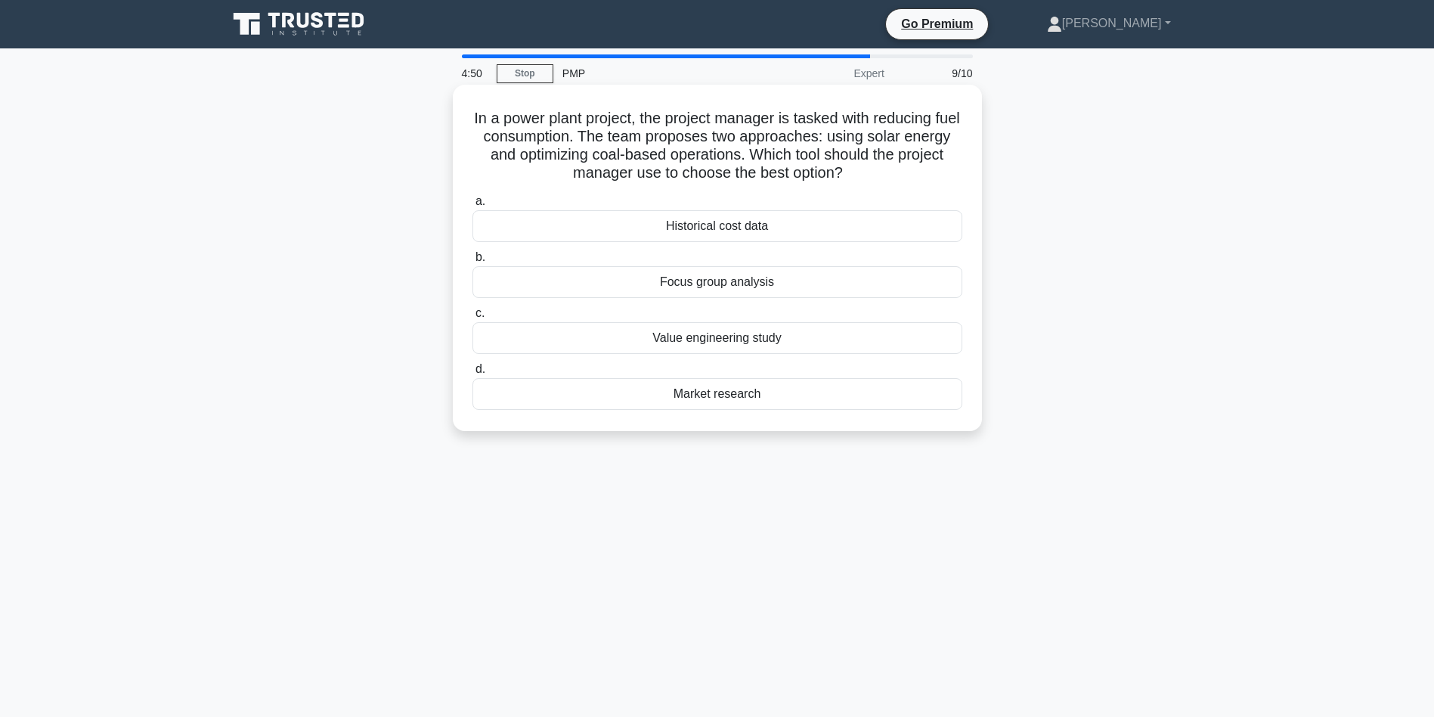
click at [778, 222] on div "Historical cost data" at bounding box center [718, 226] width 490 height 32
click at [473, 206] on input "a. Historical cost data" at bounding box center [473, 202] width 0 height 10
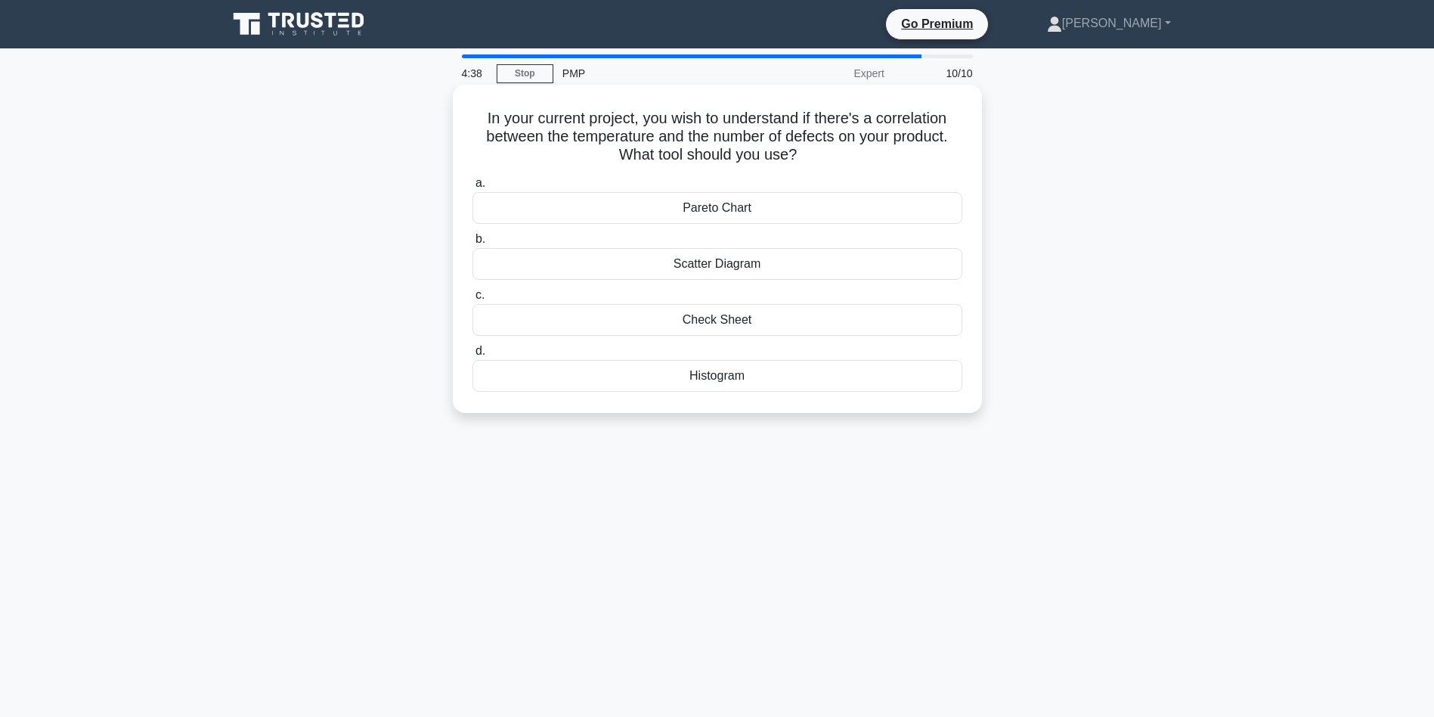
click at [759, 374] on div "Histogram" at bounding box center [718, 376] width 490 height 32
click at [473, 356] on input "d. Histogram" at bounding box center [473, 351] width 0 height 10
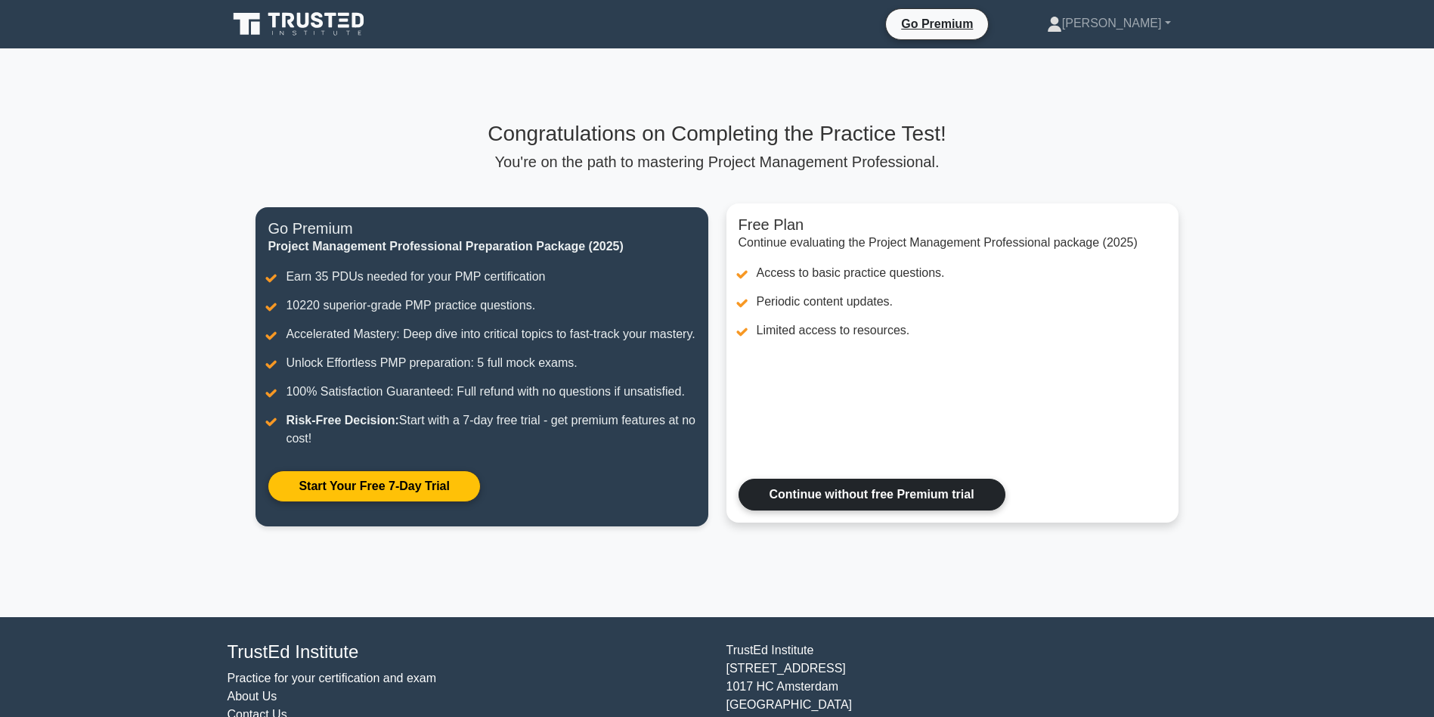
click at [806, 510] on link "Continue without free Premium trial" at bounding box center [872, 495] width 267 height 32
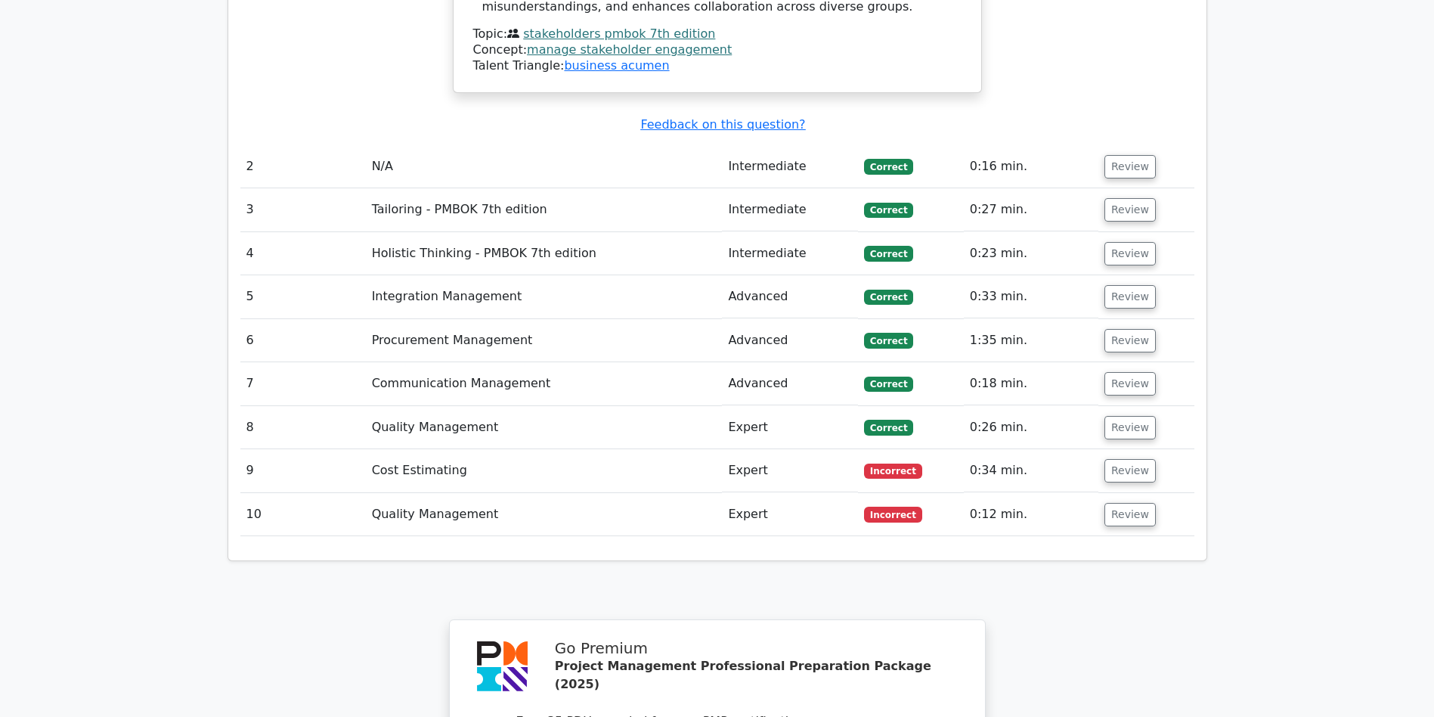
scroll to position [2041, 0]
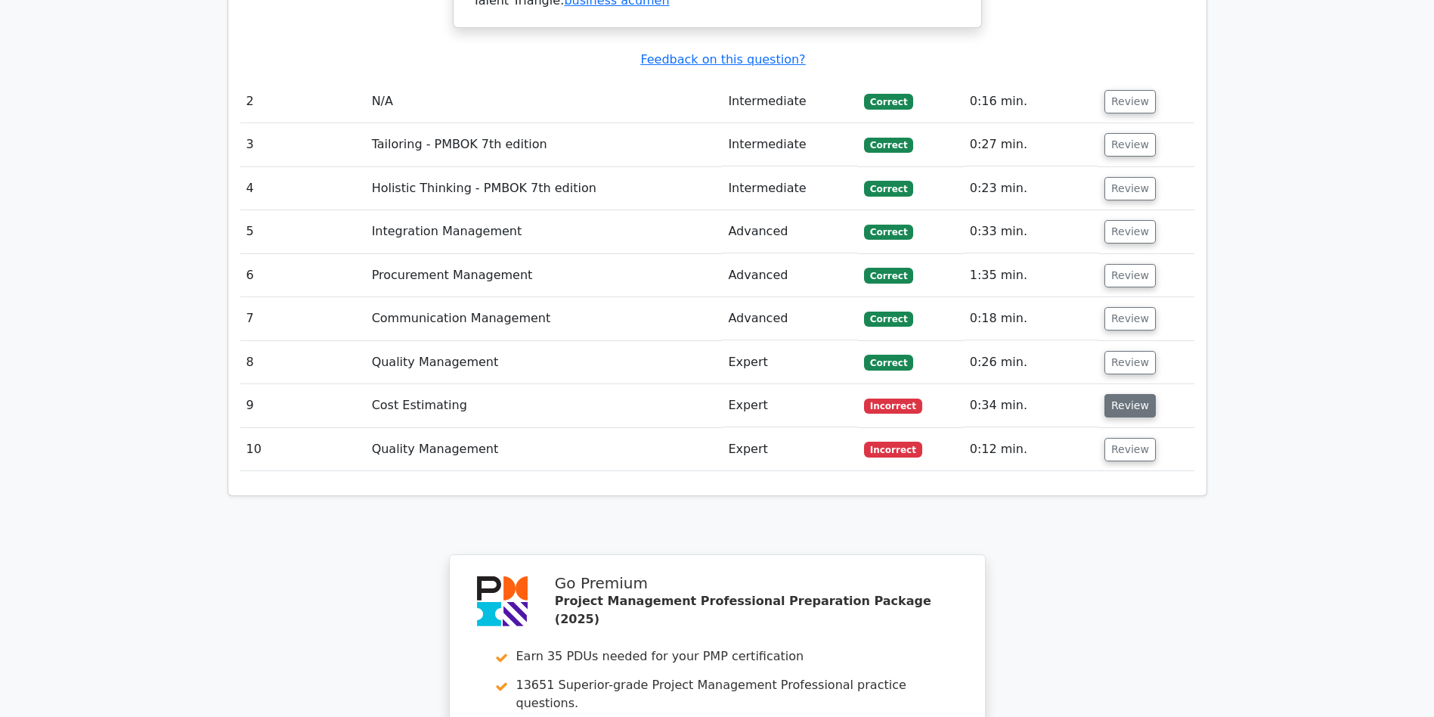
click at [1145, 417] on button "Review" at bounding box center [1130, 405] width 51 height 23
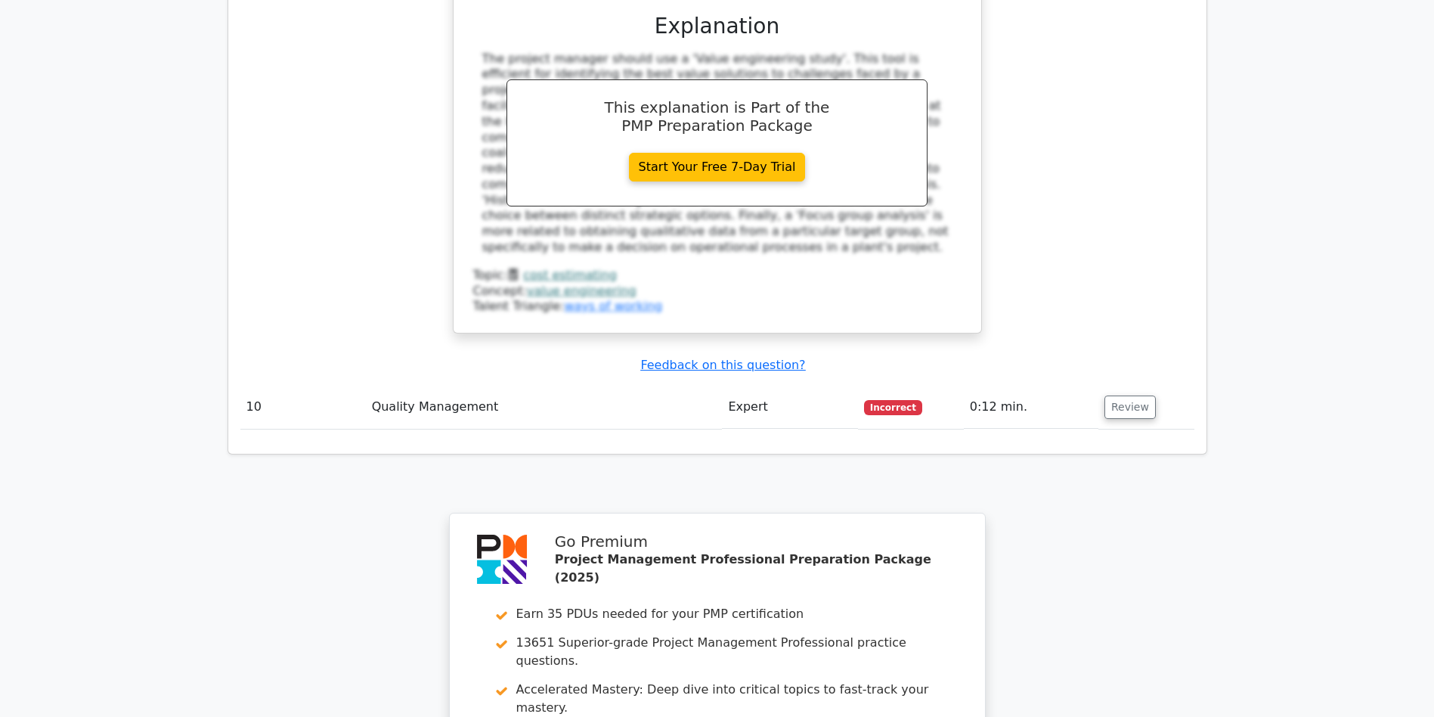
scroll to position [2743, 0]
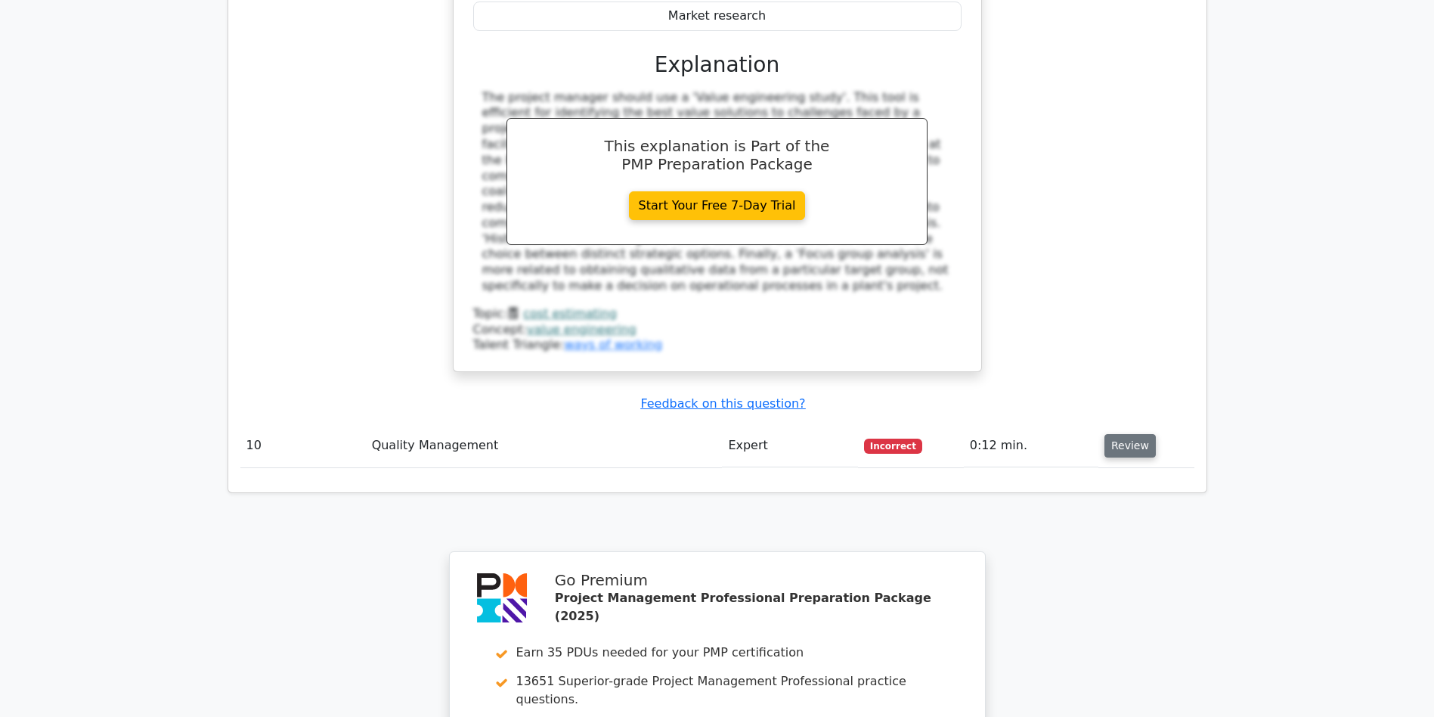
click at [1128, 442] on button "Review" at bounding box center [1130, 445] width 51 height 23
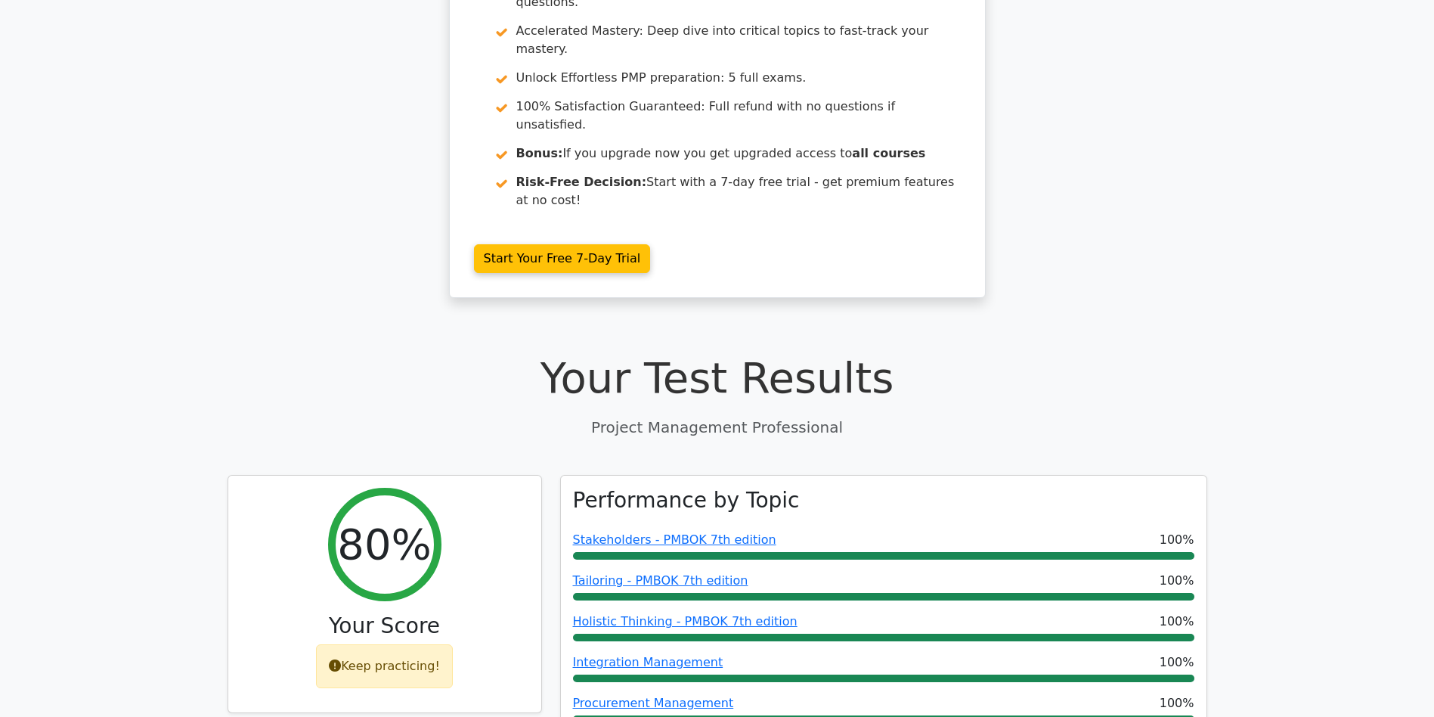
scroll to position [0, 0]
